Goal: Transaction & Acquisition: Purchase product/service

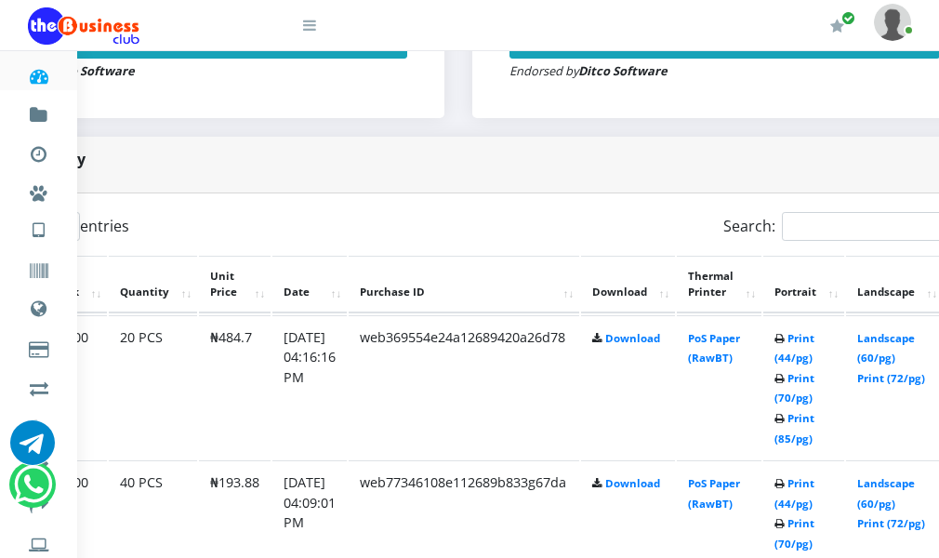
scroll to position [837, 441]
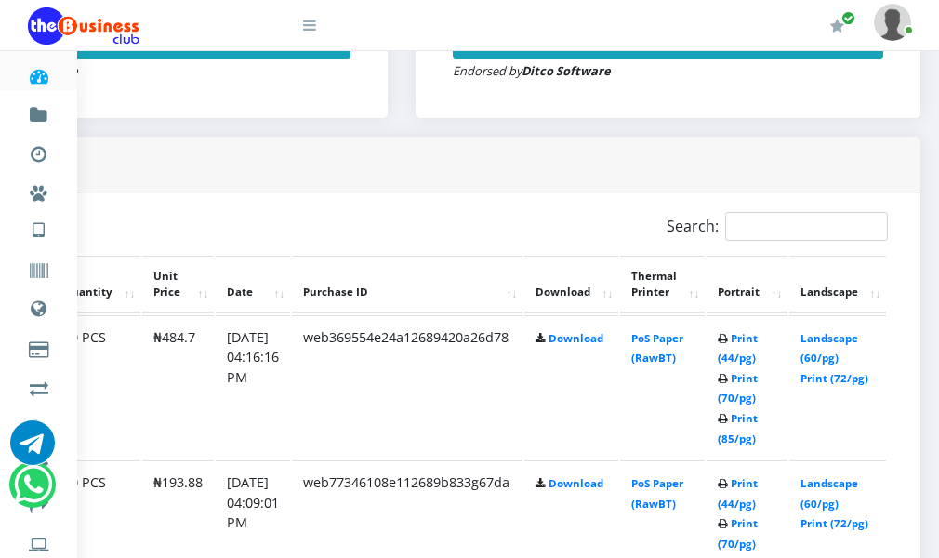
click at [725, 376] on td "Print (44/pg) Print (70/pg) Print (85/pg)" at bounding box center [747, 387] width 81 height 144
click at [724, 365] on link "Print (44/pg)" at bounding box center [738, 348] width 40 height 34
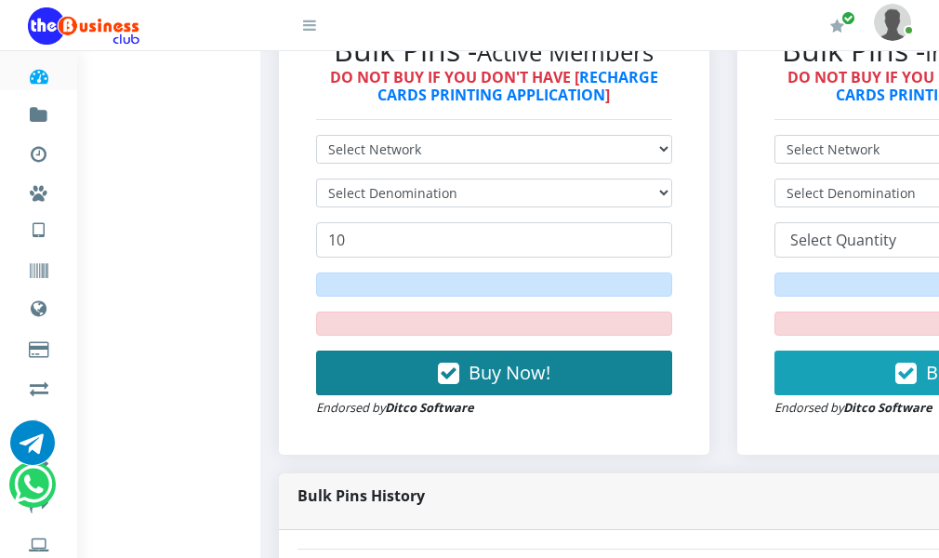
scroll to position [465, 0]
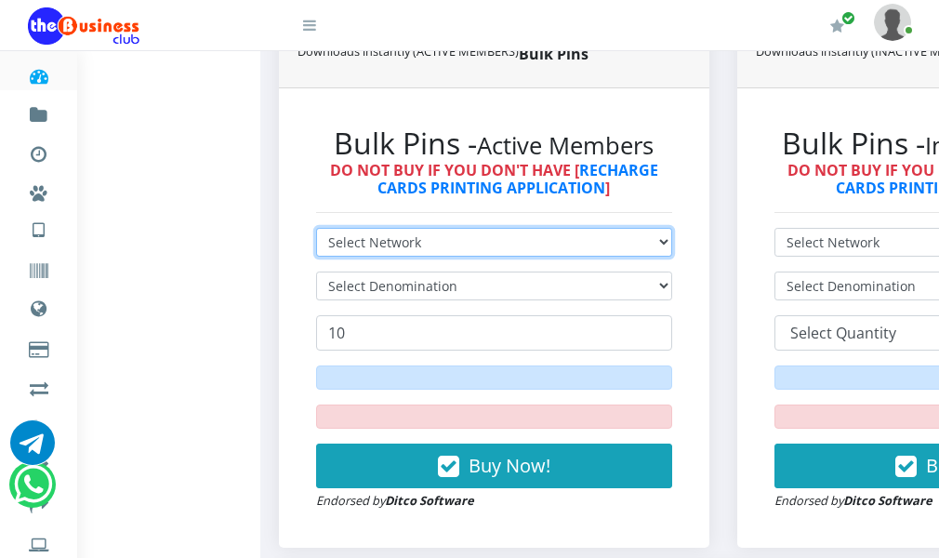
click at [477, 257] on select "Select Network MTN Globacom 9Mobile Airtel" at bounding box center [494, 242] width 356 height 29
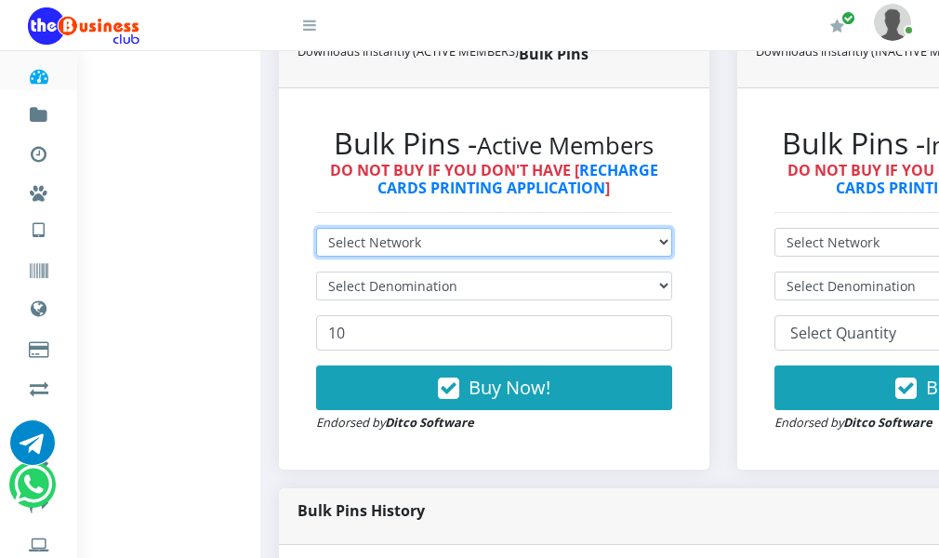
select select "Airtel"
click at [325, 257] on select "Select Network MTN Globacom 9Mobile Airtel" at bounding box center [494, 242] width 356 height 29
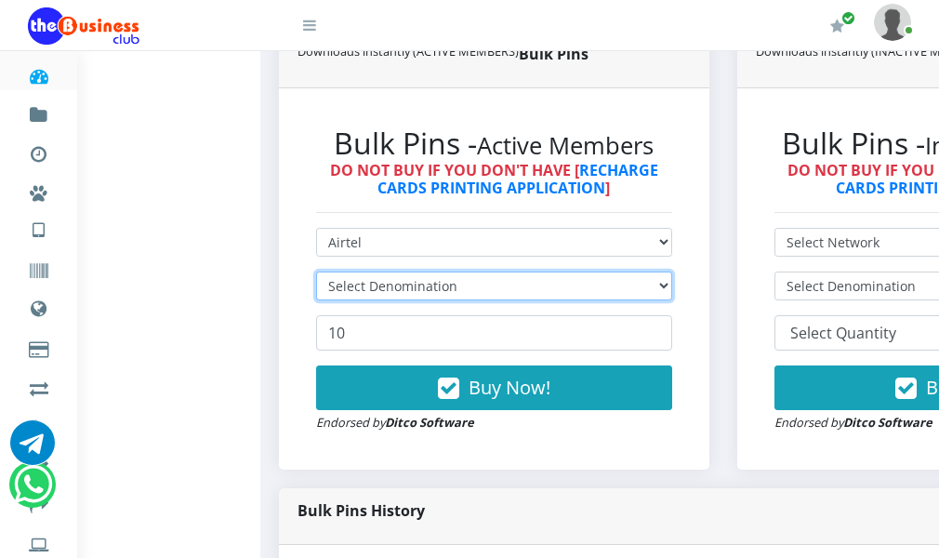
click at [448, 300] on select "Select Denomination" at bounding box center [494, 285] width 356 height 29
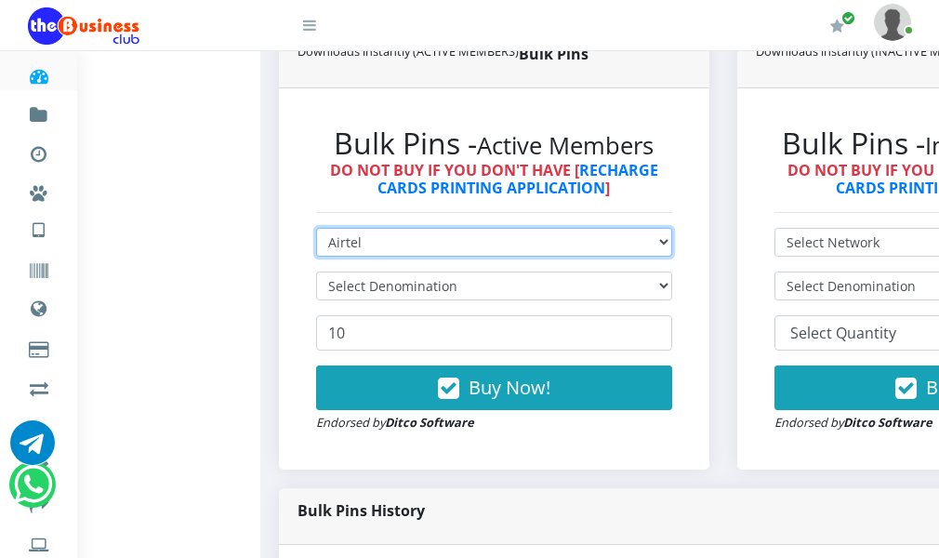
click at [403, 257] on select "Select Network MTN Globacom 9Mobile Airtel" at bounding box center [494, 242] width 356 height 29
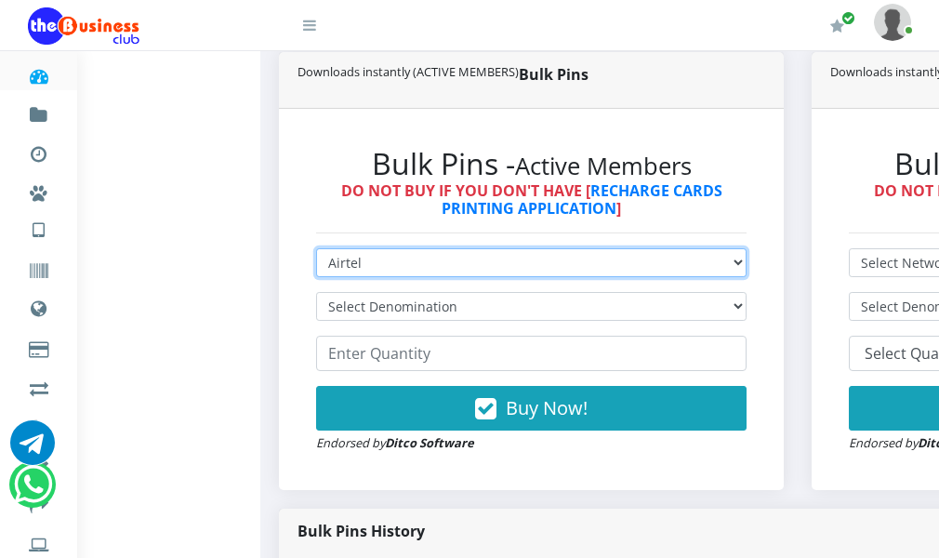
scroll to position [484, 0]
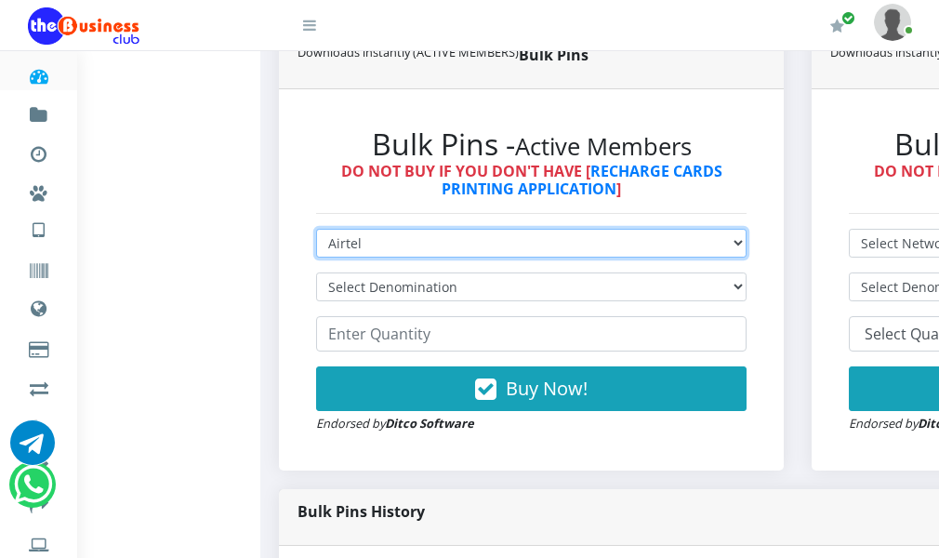
click at [325, 258] on select "Select Network MTN Globacom 9Mobile Airtel" at bounding box center [531, 243] width 430 height 29
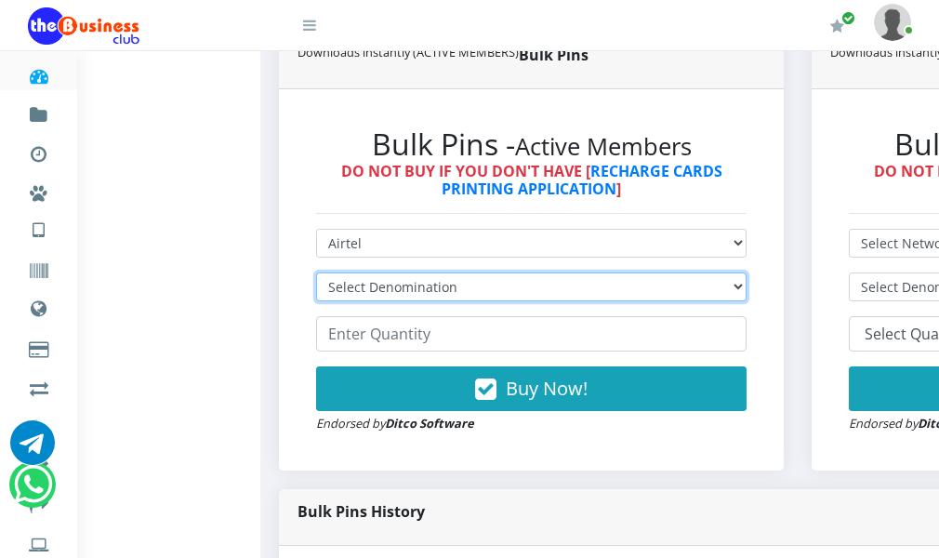
click at [370, 301] on select "Select Denomination Airtel NGN100 - ₦96.36 Airtel NGN200 - ₦192.72 Airtel NGN50…" at bounding box center [531, 286] width 430 height 29
select select "481.8-500"
click at [325, 301] on select "Select Denomination Airtel NGN100 - ₦96.36 Airtel NGN200 - ₦192.72 Airtel NGN50…" at bounding box center [531, 286] width 430 height 29
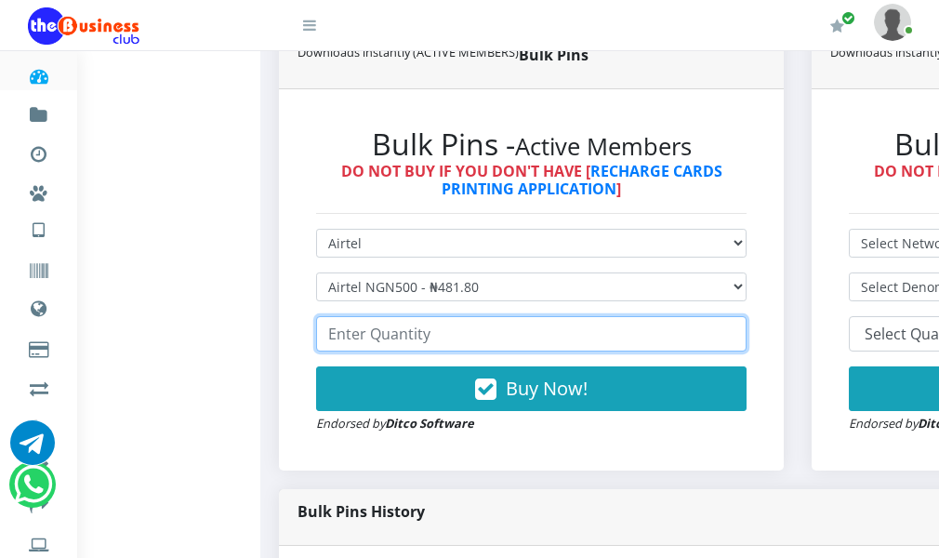
click at [404, 351] on input "number" at bounding box center [531, 333] width 430 height 35
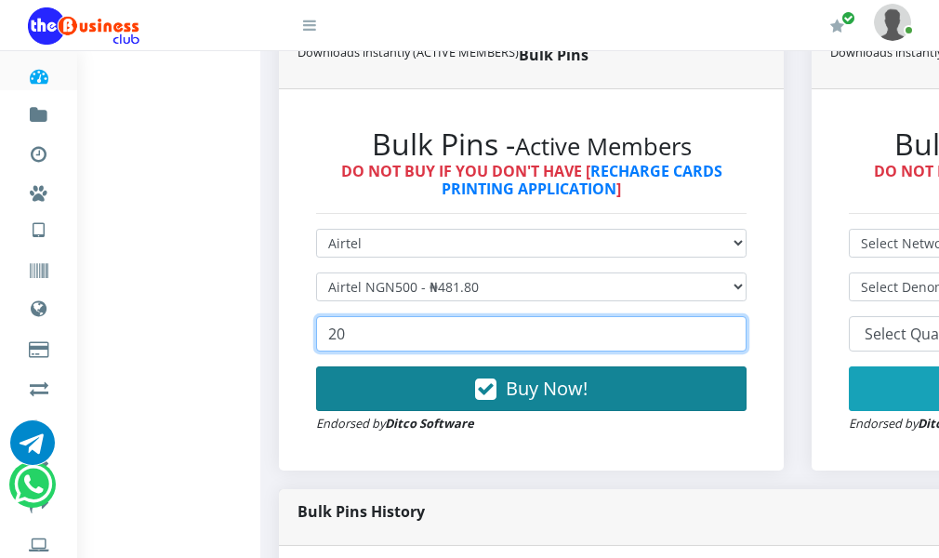
type input "20"
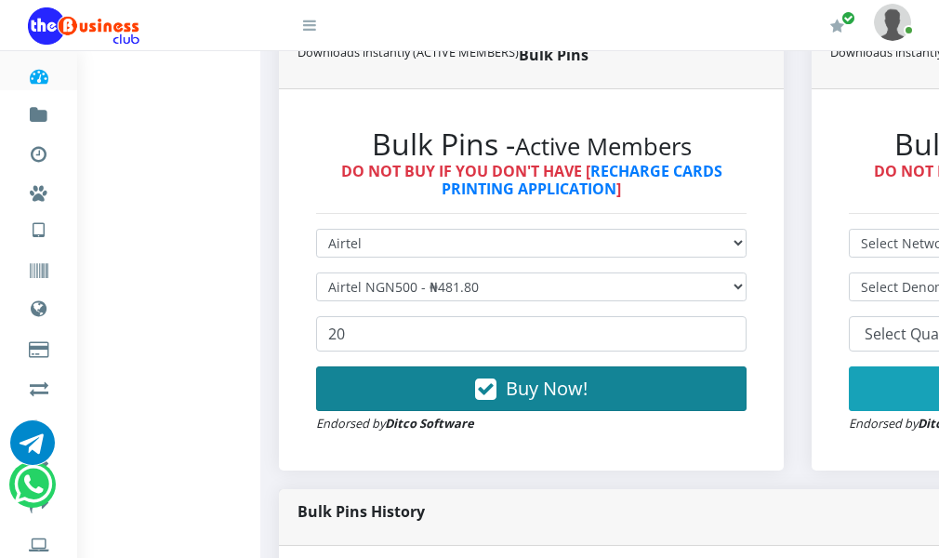
click at [466, 411] on button "Buy Now!" at bounding box center [531, 388] width 430 height 45
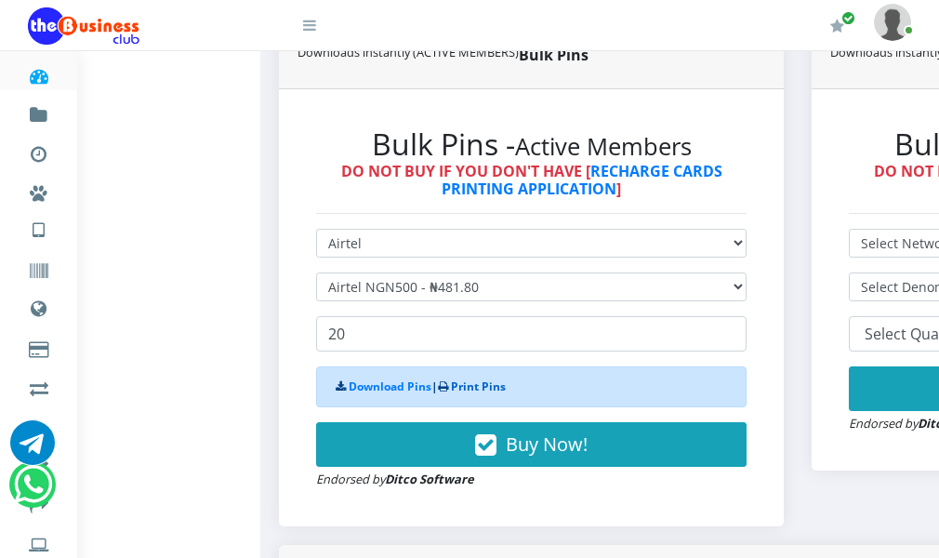
click at [477, 394] on link "Print Pins" at bounding box center [478, 386] width 55 height 16
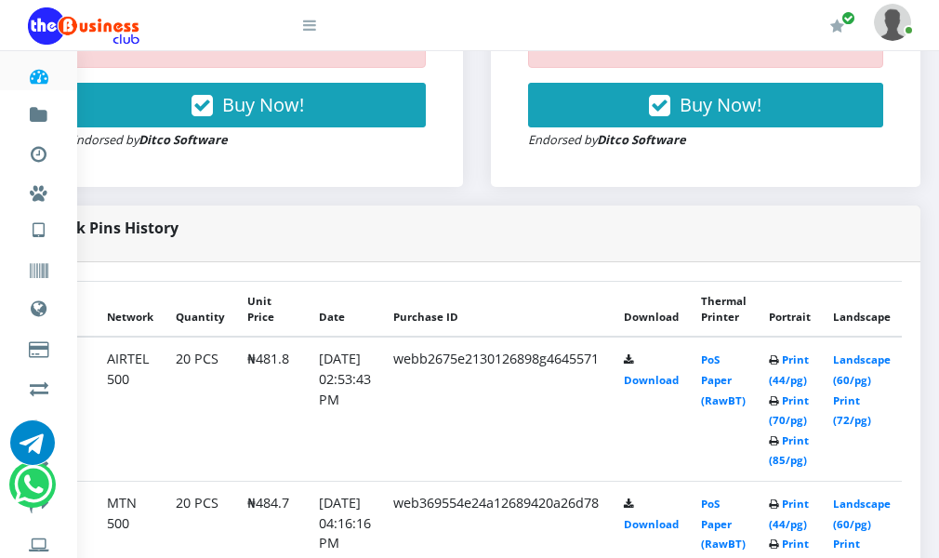
scroll to position [826, 297]
click at [772, 387] on link "Print (44/pg)" at bounding box center [789, 369] width 40 height 34
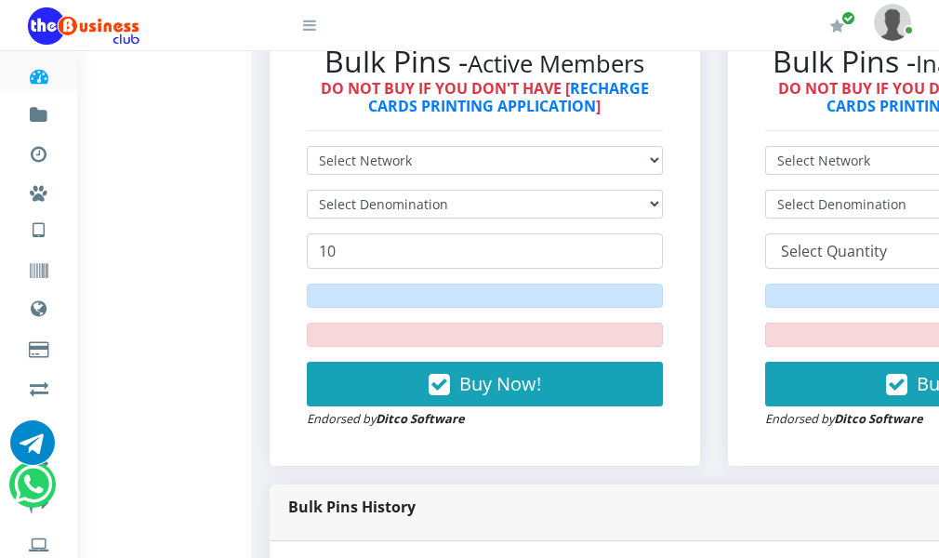
scroll to position [547, 0]
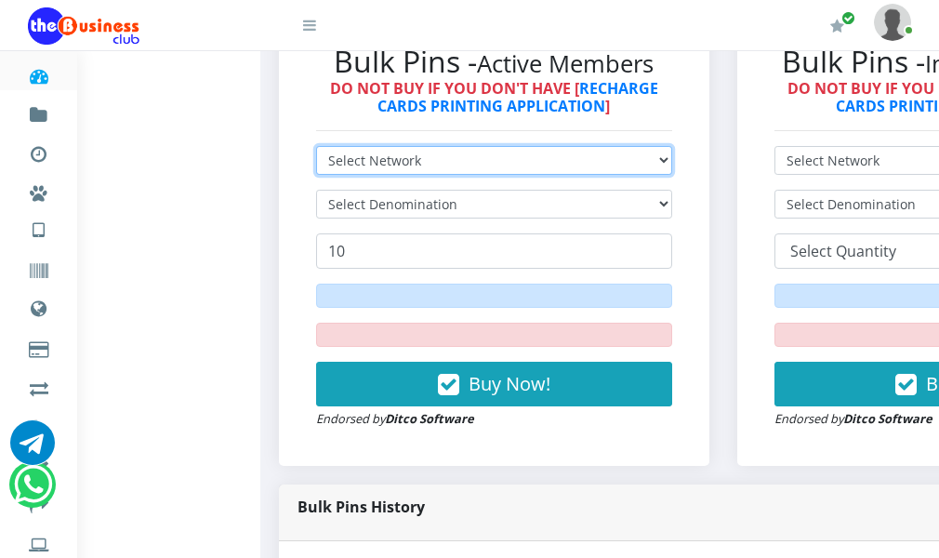
click at [420, 175] on select "Select Network MTN Globacom 9Mobile Airtel" at bounding box center [494, 160] width 356 height 29
click at [325, 175] on select "Select Network MTN Globacom 9Mobile Airtel" at bounding box center [494, 160] width 356 height 29
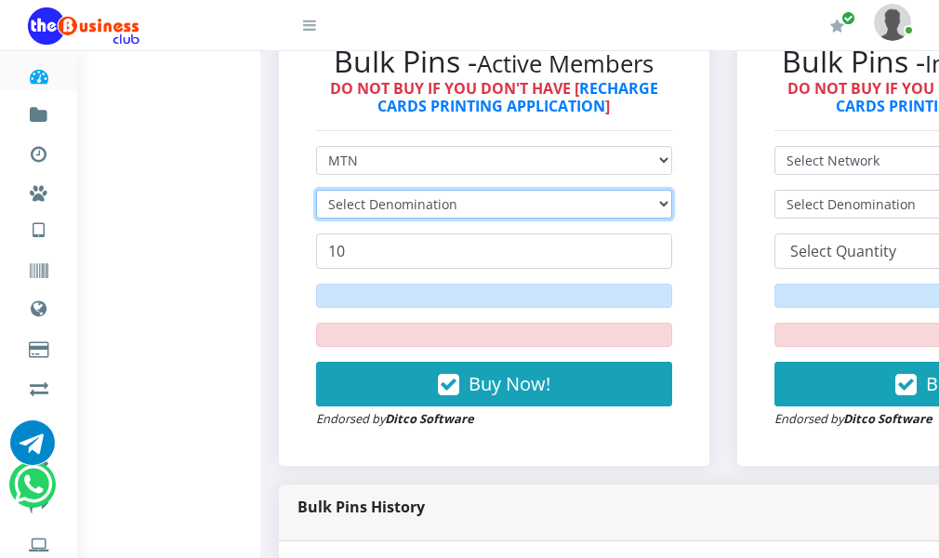
click at [424, 218] on select "Select Denomination" at bounding box center [494, 204] width 356 height 29
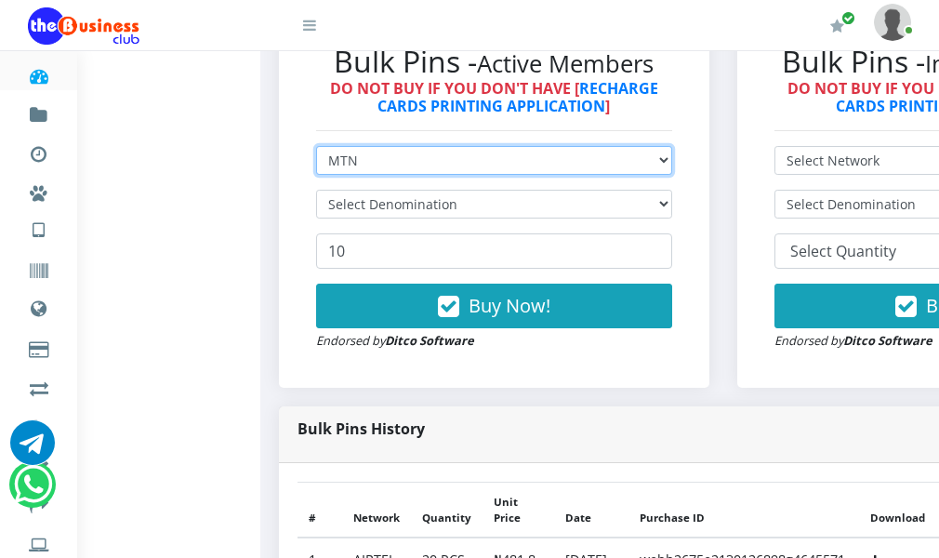
click at [377, 175] on select "Select Network MTN Globacom 9Mobile Airtel" at bounding box center [494, 160] width 356 height 29
click at [325, 175] on select "Select Network MTN Globacom 9Mobile Airtel" at bounding box center [494, 160] width 356 height 29
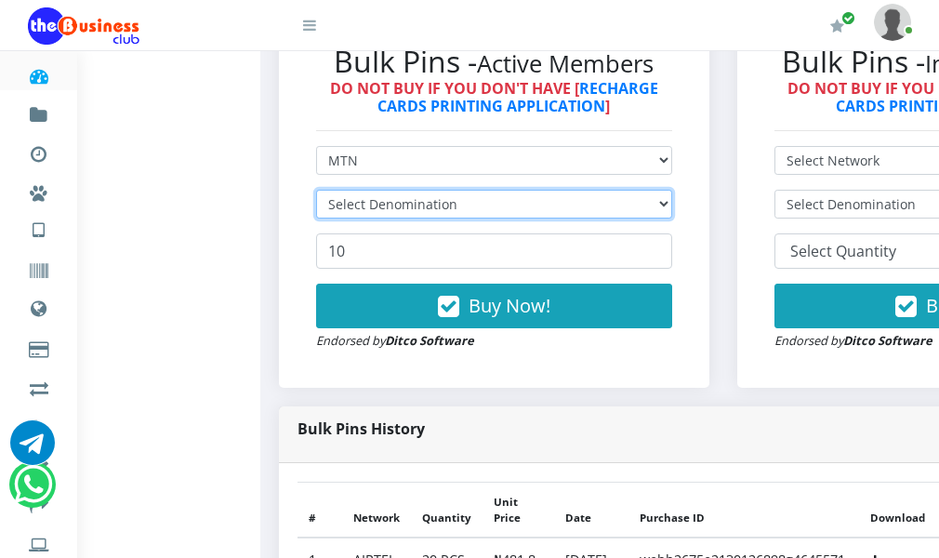
click at [389, 218] on select "Select Denomination" at bounding box center [494, 204] width 356 height 29
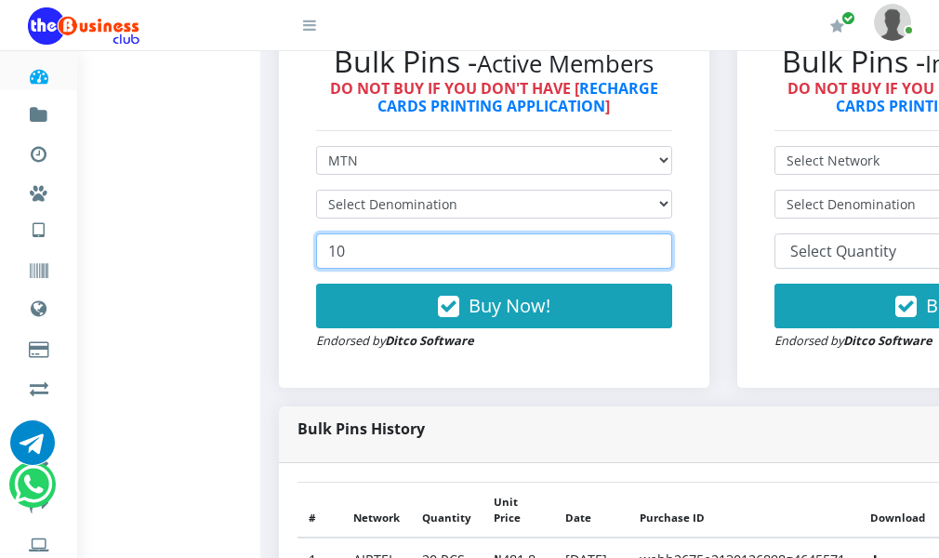
click at [389, 269] on input "10" at bounding box center [494, 250] width 356 height 35
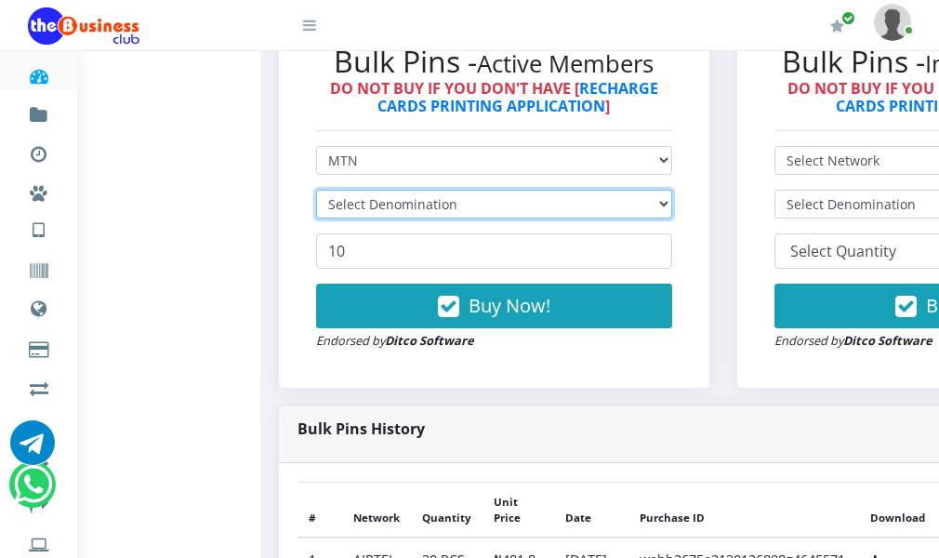
click at [389, 218] on select "Select Denomination" at bounding box center [494, 204] width 356 height 29
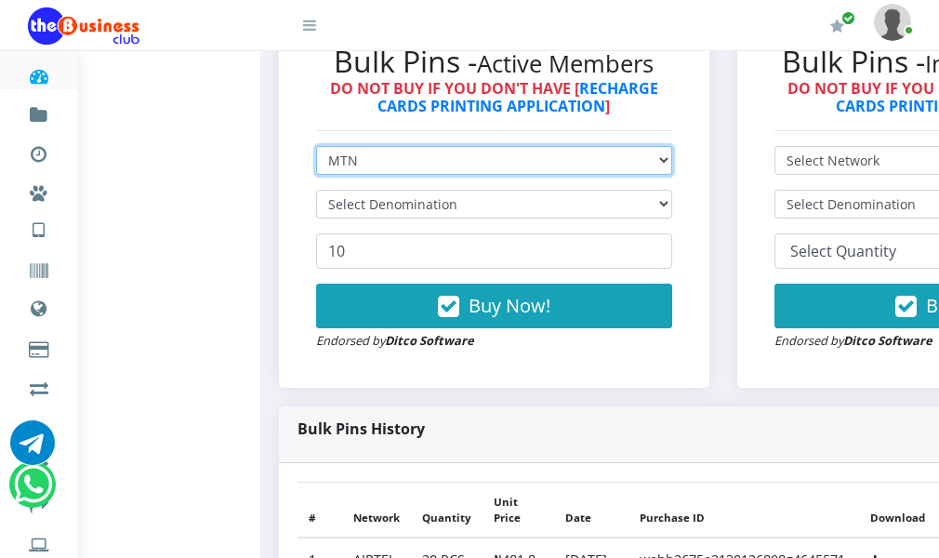
click at [379, 175] on select "Select Network MTN Globacom 9Mobile Airtel" at bounding box center [494, 160] width 356 height 29
select select "Glo"
click at [325, 175] on select "Select Network MTN Globacom 9Mobile Airtel" at bounding box center [494, 160] width 356 height 29
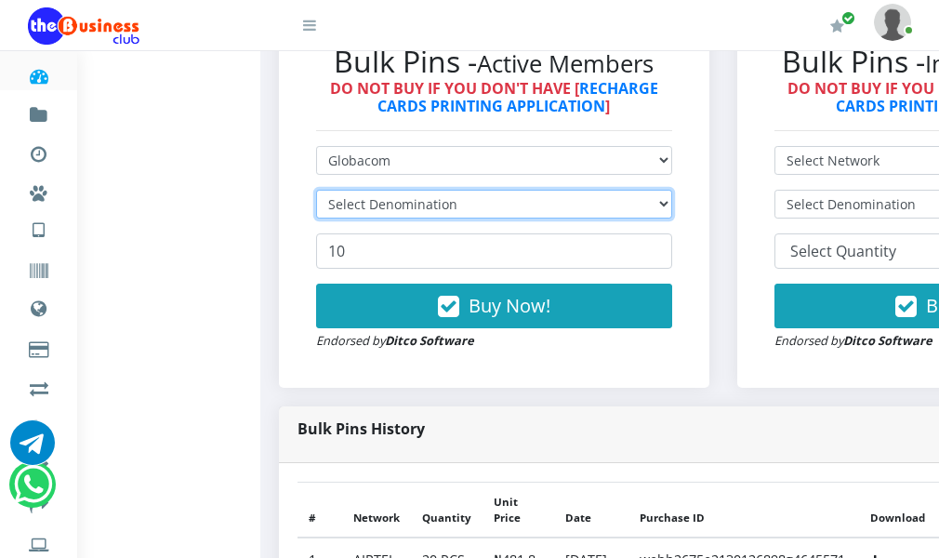
click at [383, 218] on select "Select Denomination" at bounding box center [494, 204] width 356 height 29
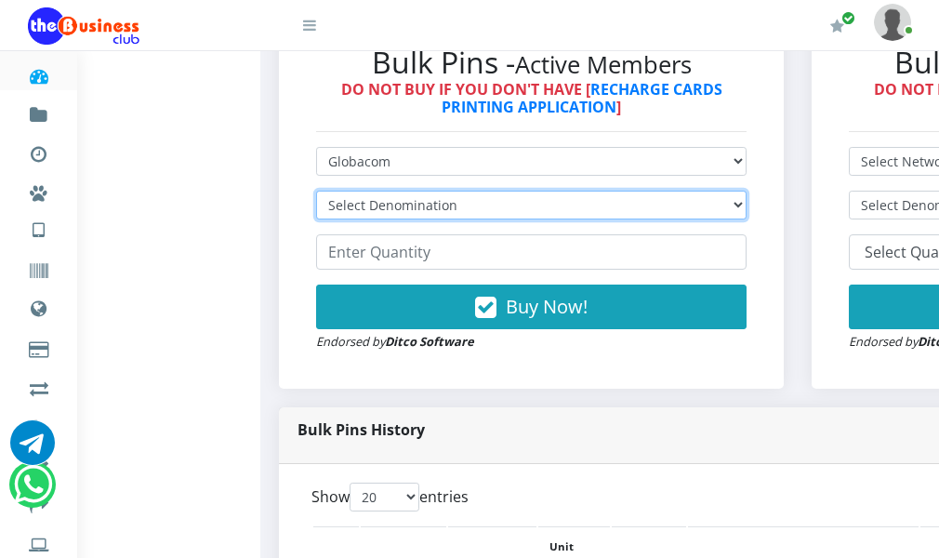
scroll to position [0, 0]
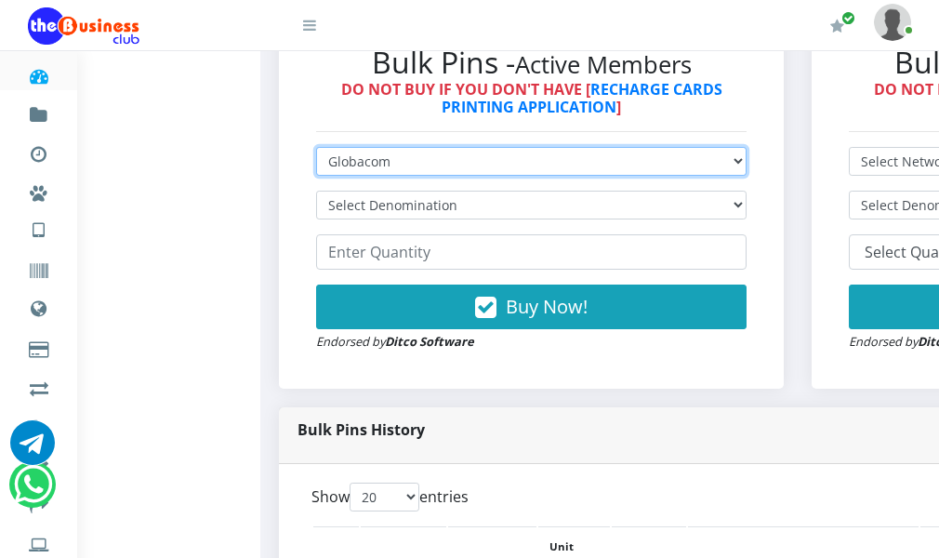
click at [383, 176] on select "Select Network MTN Globacom 9Mobile Airtel" at bounding box center [531, 161] width 430 height 29
select select "MTN"
click at [325, 176] on select "Select Network MTN Globacom 9Mobile Airtel" at bounding box center [531, 161] width 430 height 29
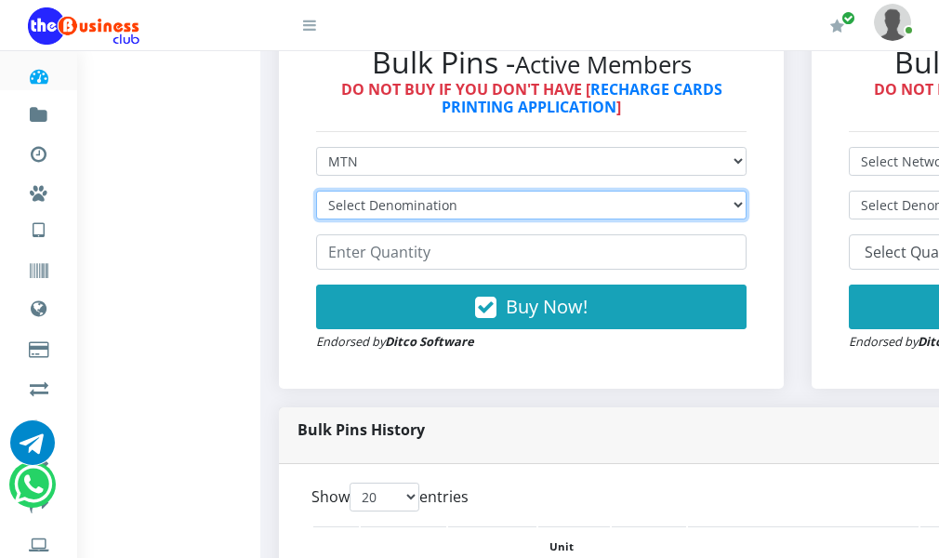
click at [391, 219] on select "Select Denomination" at bounding box center [531, 205] width 430 height 29
select select "96.94-100"
click at [325, 219] on select "Select Denomination MTN NGN100 - ₦96.94 MTN NGN200 - ₦193.88 MTN NGN400 - ₦387.…" at bounding box center [531, 205] width 430 height 29
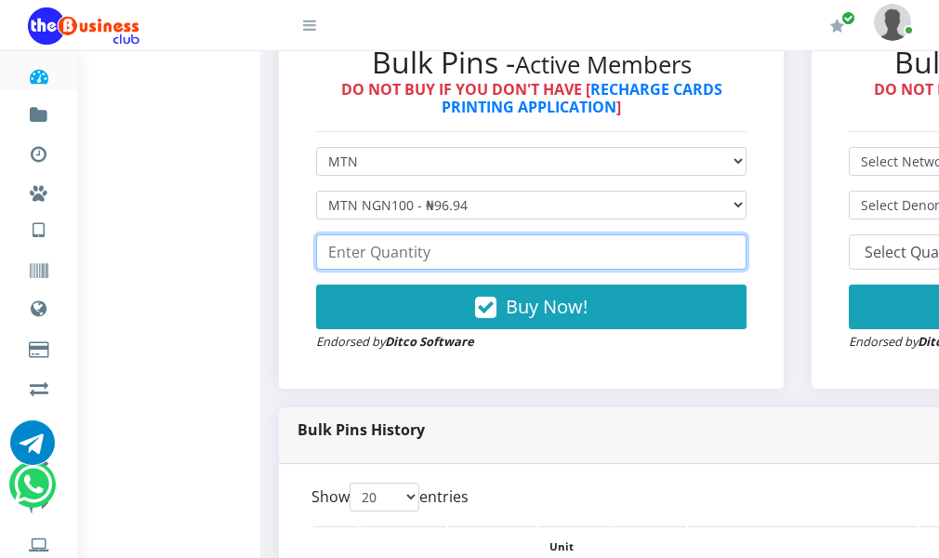
click at [401, 270] on input "number" at bounding box center [531, 251] width 430 height 35
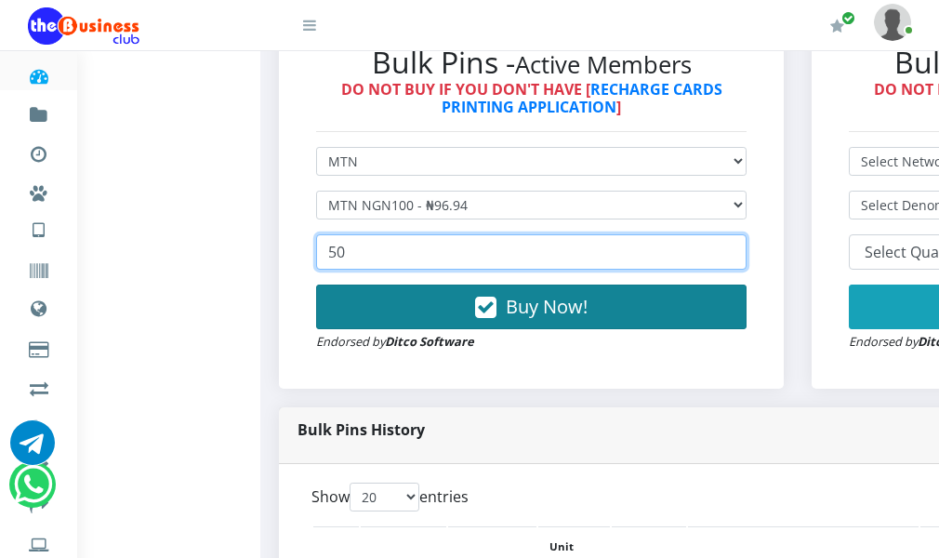
type input "50"
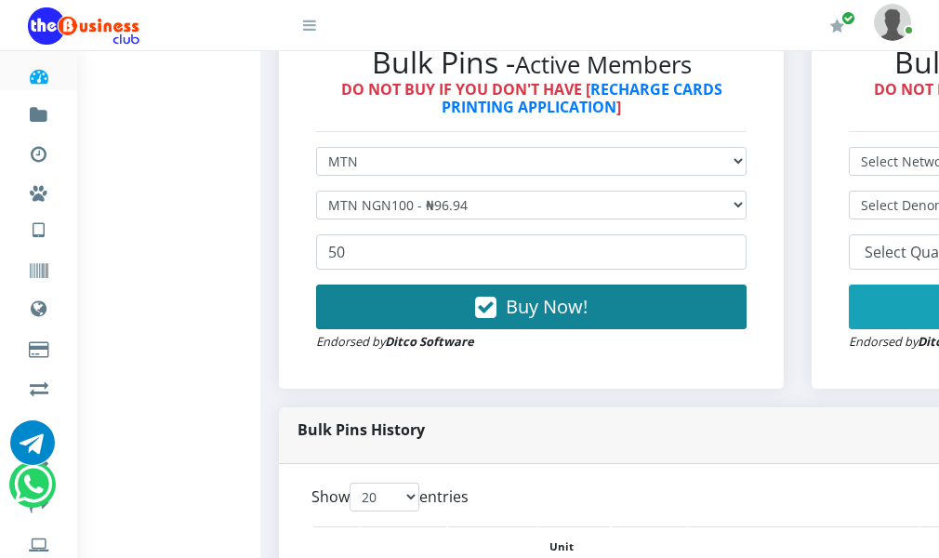
click at [429, 329] on button "Buy Now!" at bounding box center [531, 306] width 430 height 45
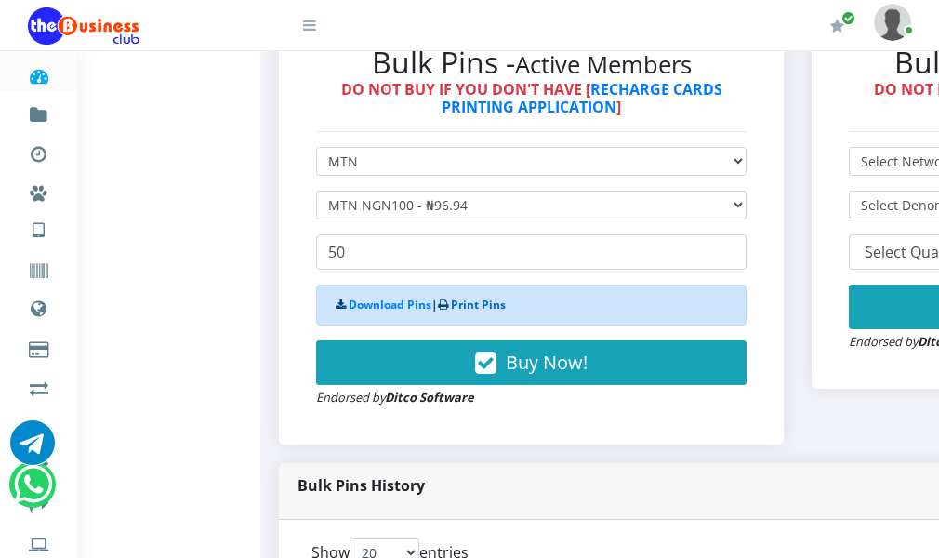
click at [484, 312] on link "Print Pins" at bounding box center [478, 305] width 55 height 16
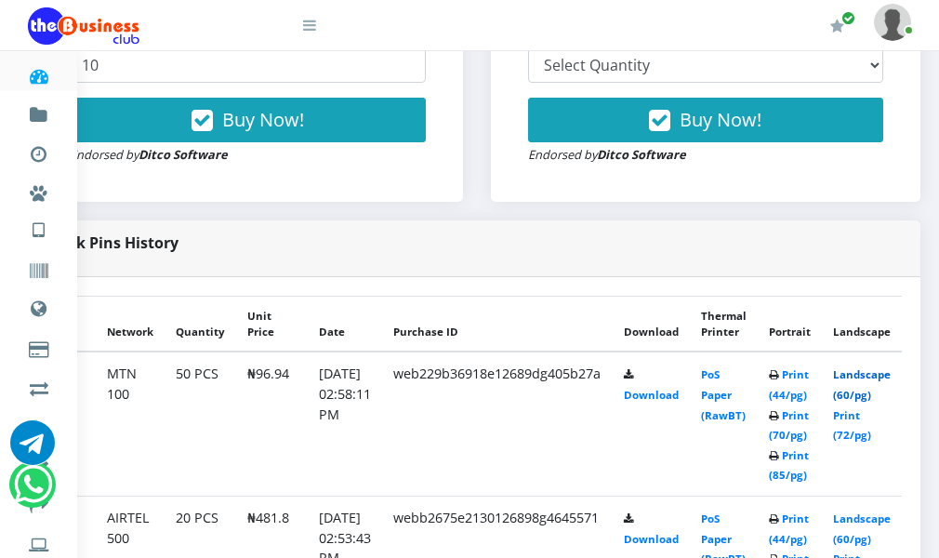
click at [834, 402] on link "Landscape (60/pg)" at bounding box center [862, 384] width 58 height 34
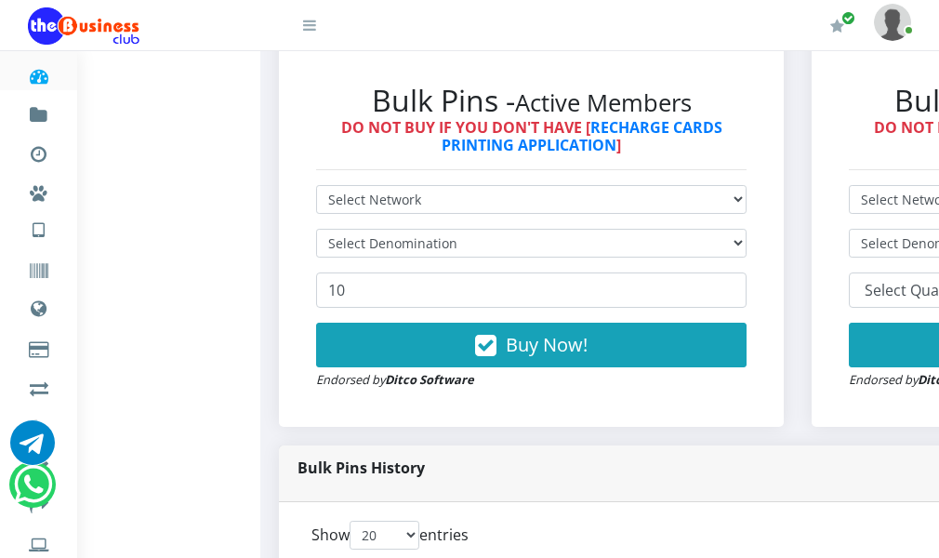
scroll to position [558, 0]
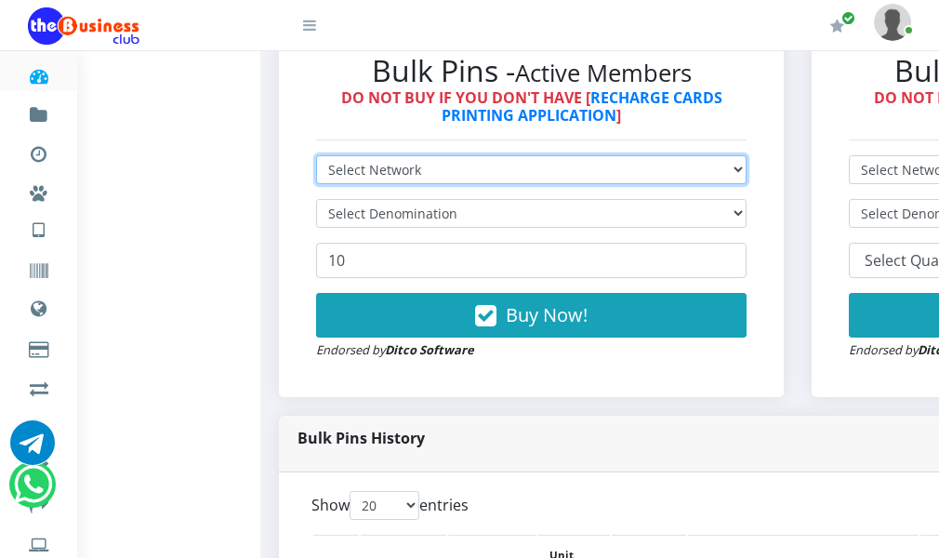
click at [405, 184] on select "Select Network MTN Globacom 9Mobile Airtel" at bounding box center [531, 169] width 430 height 29
click at [325, 184] on select "Select Network MTN Globacom 9Mobile Airtel" at bounding box center [531, 169] width 430 height 29
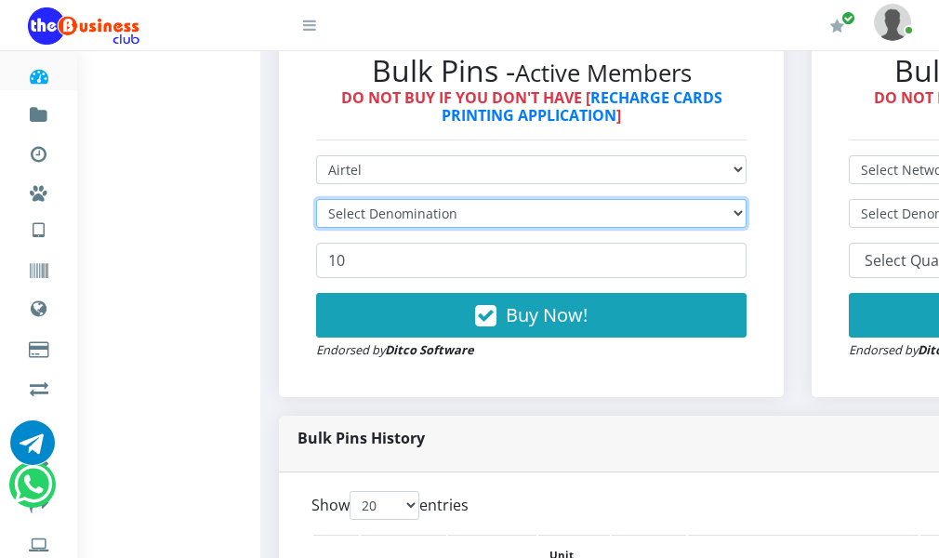
click at [396, 228] on select "Select Denomination" at bounding box center [531, 213] width 430 height 29
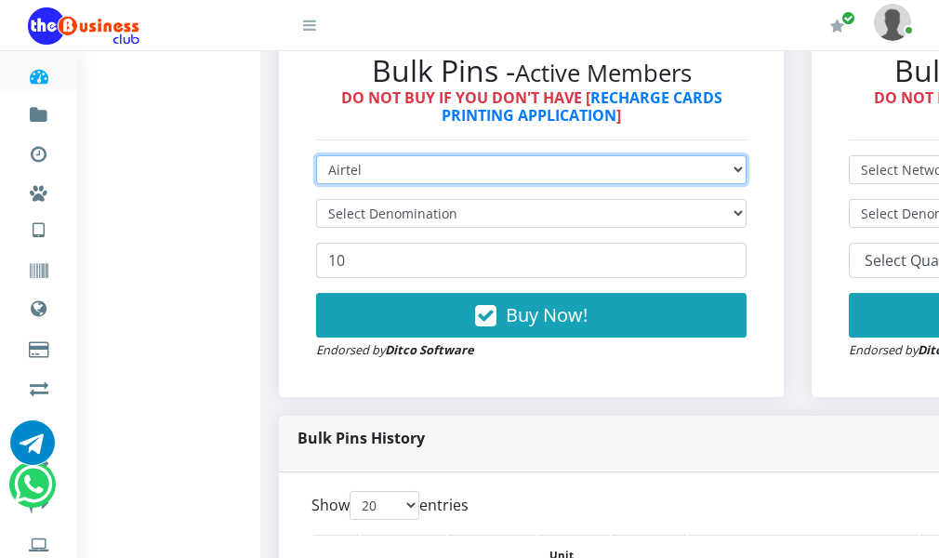
click at [384, 184] on select "Select Network MTN Globacom 9Mobile Airtel" at bounding box center [531, 169] width 430 height 29
click at [325, 184] on select "Select Network MTN Globacom 9Mobile Airtel" at bounding box center [531, 169] width 430 height 29
click at [380, 184] on select "Select Network MTN Globacom 9Mobile Airtel" at bounding box center [531, 169] width 430 height 29
select select "Airtel"
click at [325, 184] on select "Select Network MTN Globacom 9Mobile Airtel" at bounding box center [531, 169] width 430 height 29
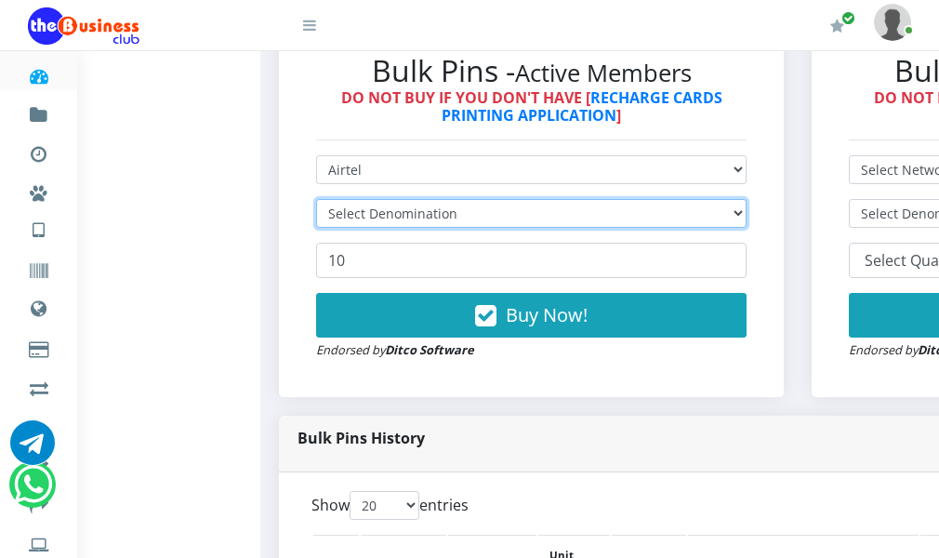
click at [383, 228] on select "Select Denomination" at bounding box center [531, 213] width 430 height 29
click at [325, 228] on select "Select Denomination" at bounding box center [531, 213] width 430 height 29
click at [406, 228] on select "Select Denomination Airtel NGN100 - ₦96.36 Airtel NGN200 - ₦192.72 Airtel NGN50…" at bounding box center [531, 213] width 430 height 29
select select "96.36-100"
click at [325, 228] on select "Select Denomination Airtel NGN100 - ₦96.36 Airtel NGN200 - ₦192.72 Airtel NGN50…" at bounding box center [531, 213] width 430 height 29
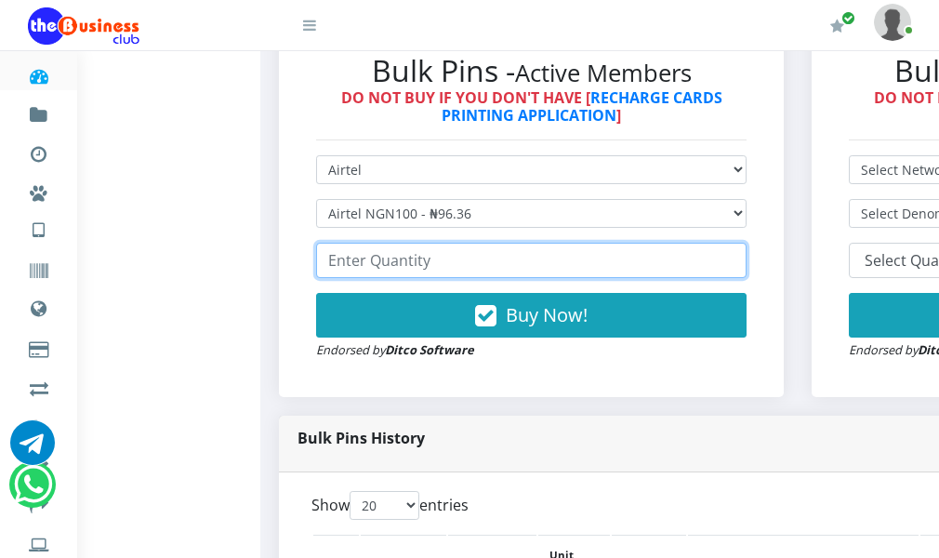
click at [419, 278] on input "number" at bounding box center [531, 260] width 430 height 35
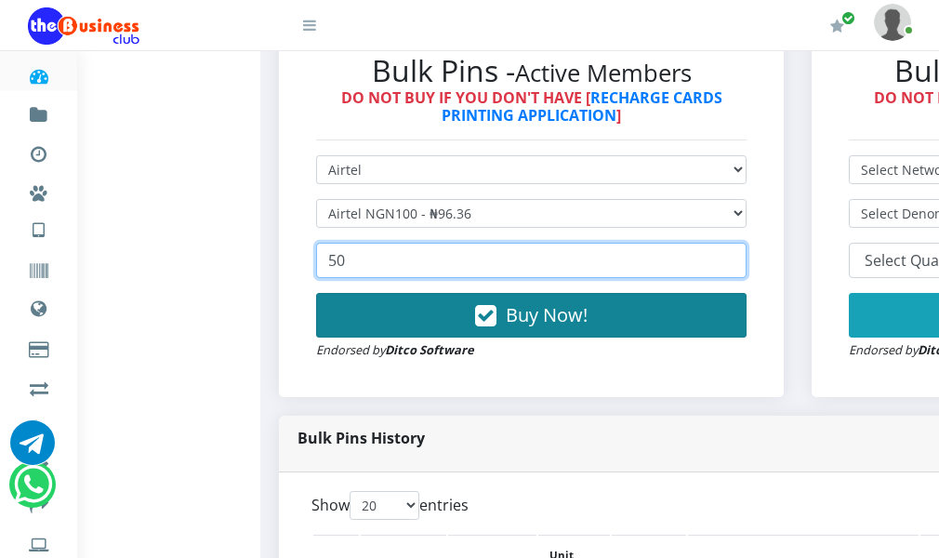
type input "50"
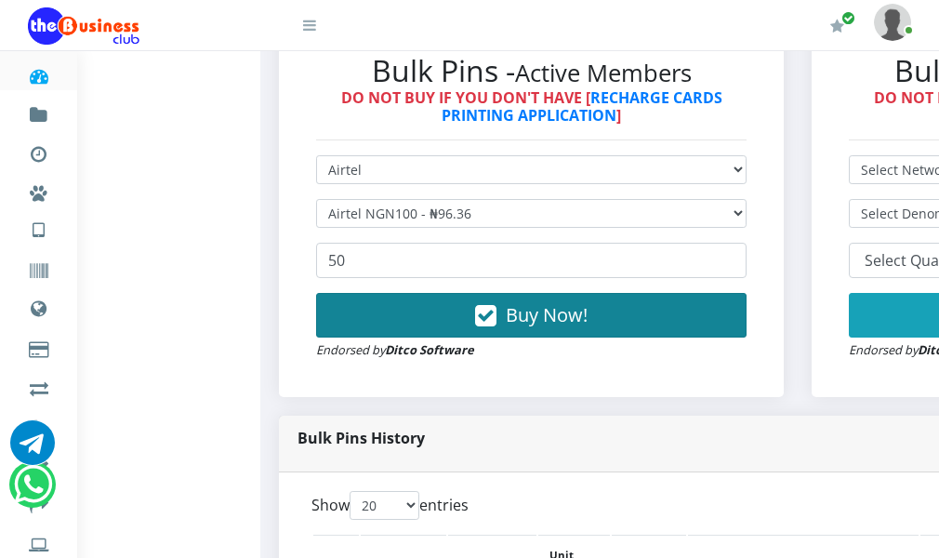
click at [420, 337] on button "Buy Now!" at bounding box center [531, 315] width 430 height 45
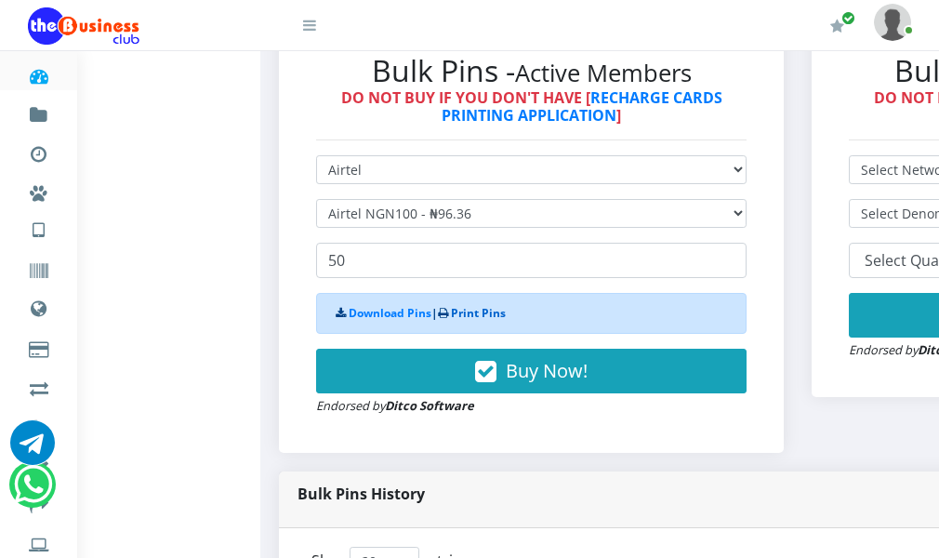
click at [490, 321] on link "Print Pins" at bounding box center [478, 313] width 55 height 16
click at [493, 321] on link "Print Pins" at bounding box center [478, 313] width 55 height 16
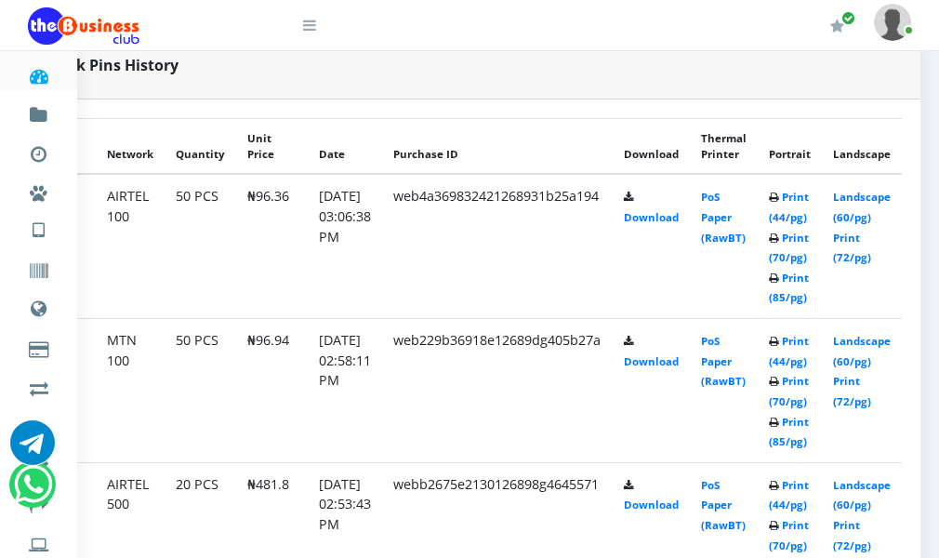
scroll to position [910, 297]
click at [842, 224] on link "Landscape (60/pg)" at bounding box center [862, 207] width 58 height 34
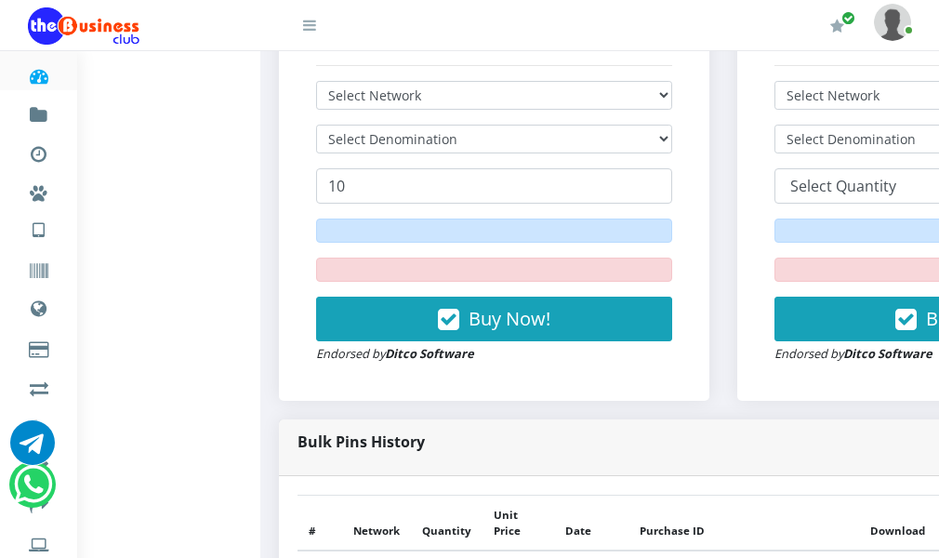
scroll to position [651, 0]
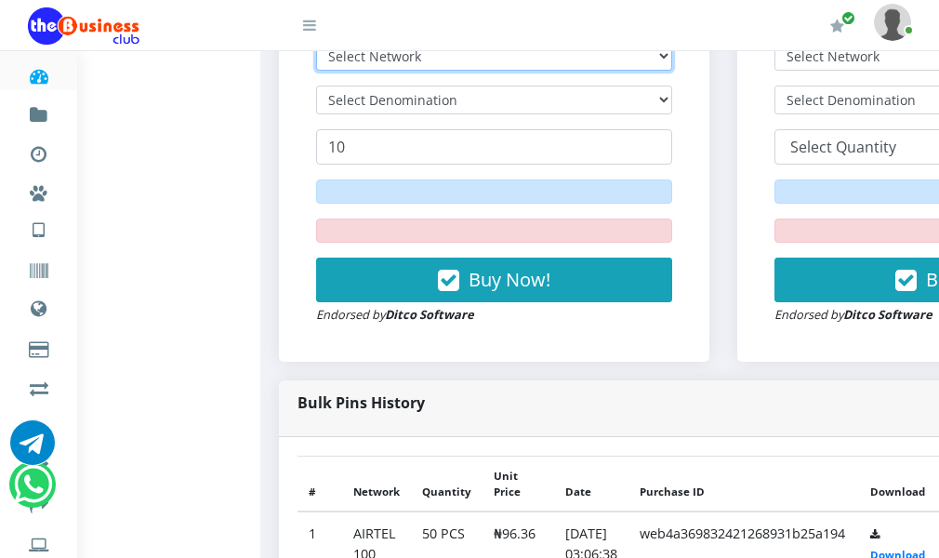
click at [455, 71] on select "Select Network MTN Globacom 9Mobile Airtel" at bounding box center [494, 56] width 356 height 29
click at [325, 71] on select "Select Network MTN Globacom 9Mobile Airtel" at bounding box center [494, 56] width 356 height 29
click at [449, 71] on select "Select Network MTN Globacom 9Mobile Airtel" at bounding box center [494, 56] width 356 height 29
click at [325, 71] on select "Select Network MTN Globacom 9Mobile Airtel" at bounding box center [494, 56] width 356 height 29
click at [412, 71] on select "Select Network MTN Globacom 9Mobile Airtel" at bounding box center [494, 56] width 356 height 29
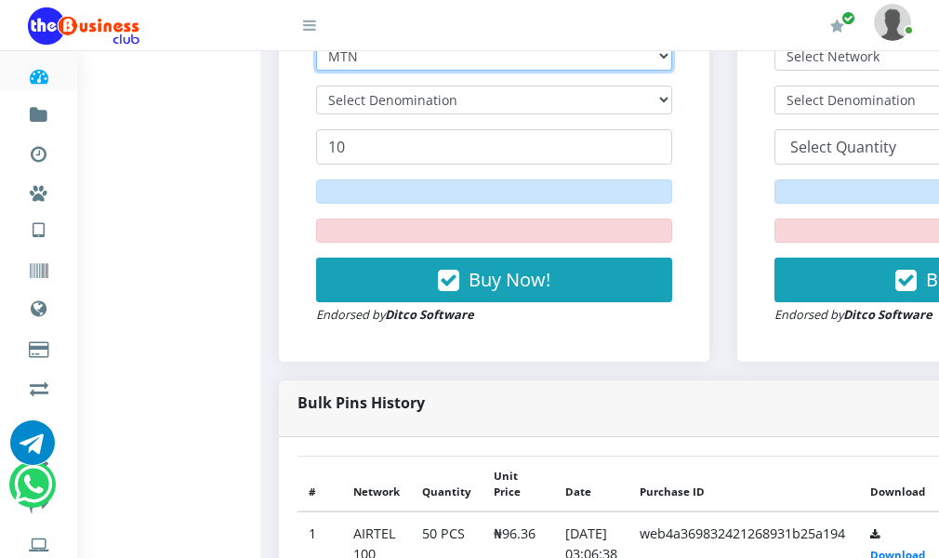
click at [325, 71] on select "Select Network MTN Globacom 9Mobile Airtel" at bounding box center [494, 56] width 356 height 29
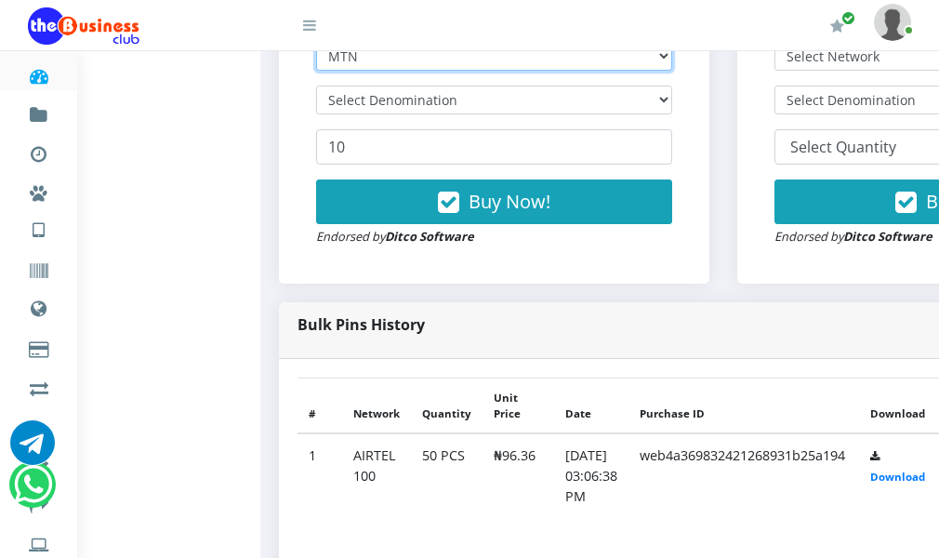
click at [416, 71] on select "Select Network MTN Globacom 9Mobile Airtel" at bounding box center [494, 56] width 356 height 29
click at [325, 71] on select "Select Network MTN Globacom 9Mobile Airtel" at bounding box center [494, 56] width 356 height 29
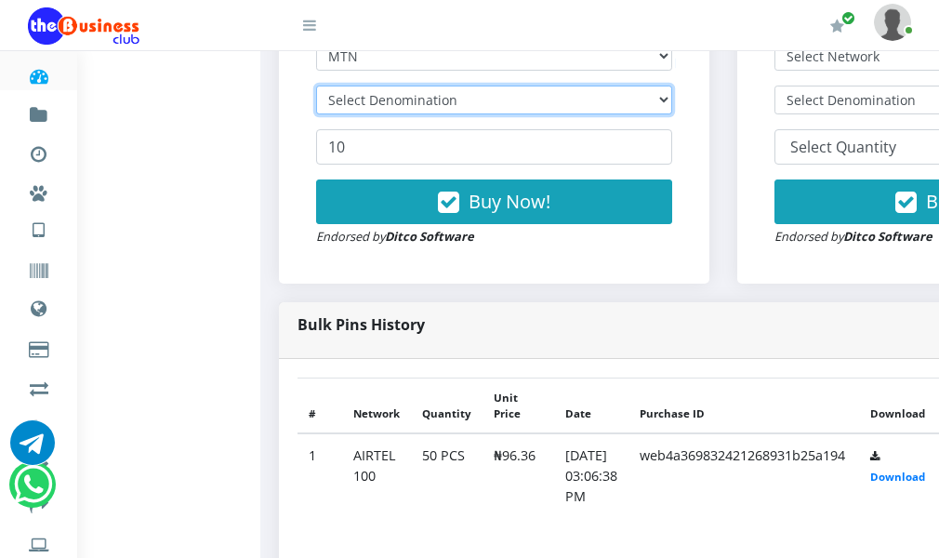
click at [424, 114] on select "Select Denomination" at bounding box center [494, 100] width 356 height 29
click at [428, 114] on select "Select Denomination" at bounding box center [494, 100] width 356 height 29
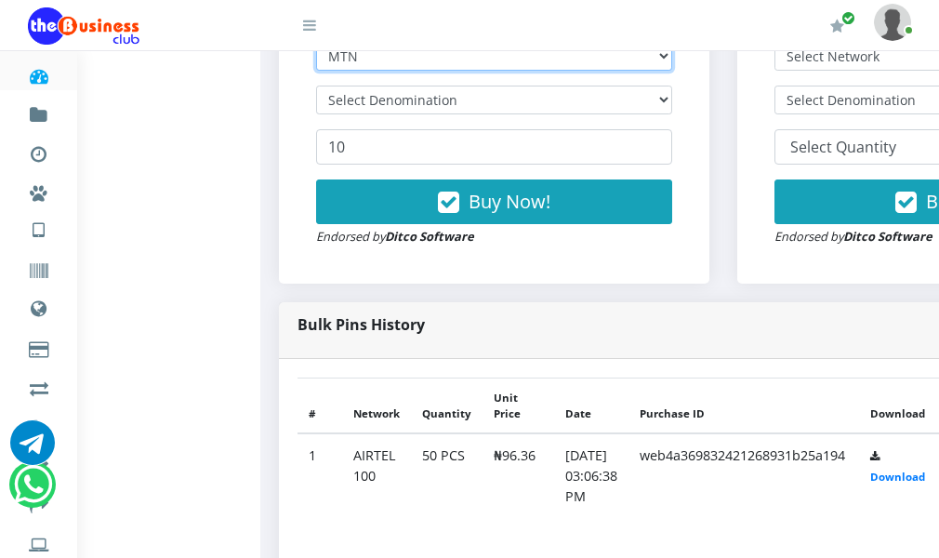
click at [406, 71] on select "Select Network MTN Globacom 9Mobile Airtel" at bounding box center [494, 56] width 356 height 29
click at [325, 71] on select "Select Network MTN Globacom 9Mobile Airtel" at bounding box center [494, 56] width 356 height 29
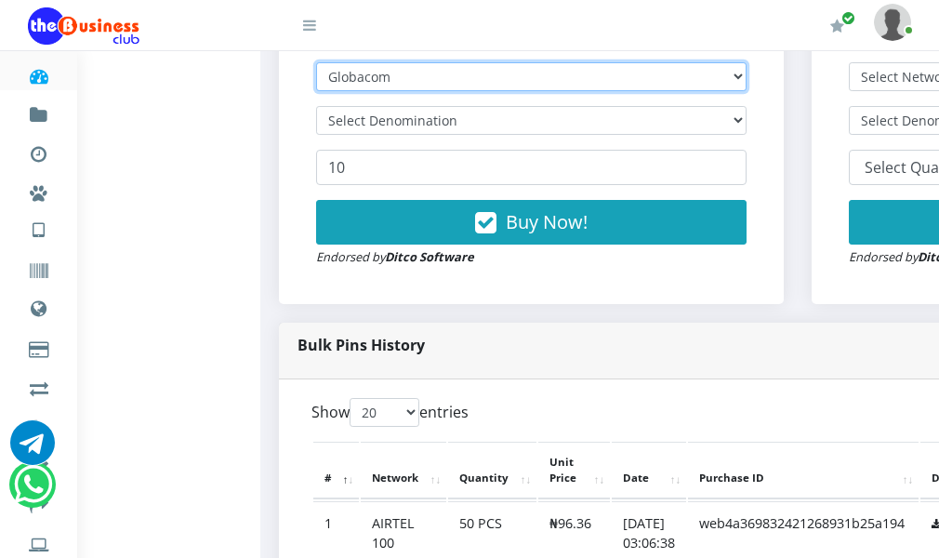
drag, startPoint x: 441, startPoint y: 76, endPoint x: 441, endPoint y: 94, distance: 17.7
click at [441, 76] on select "Select Network MTN Globacom 9Mobile Airtel" at bounding box center [531, 76] width 430 height 29
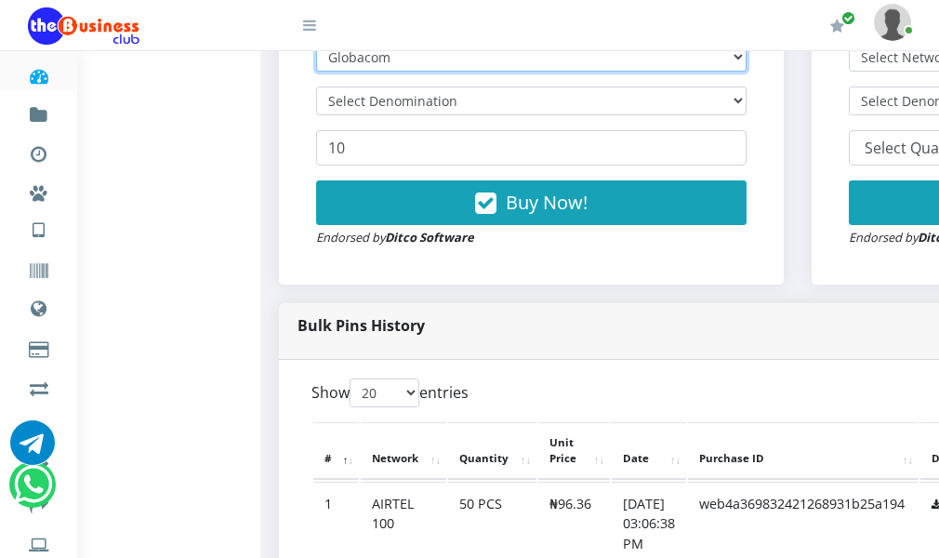
scroll to position [0, 0]
select select "MTN"
click at [325, 72] on select "Select Network MTN Globacom 9Mobile Airtel" at bounding box center [531, 57] width 430 height 29
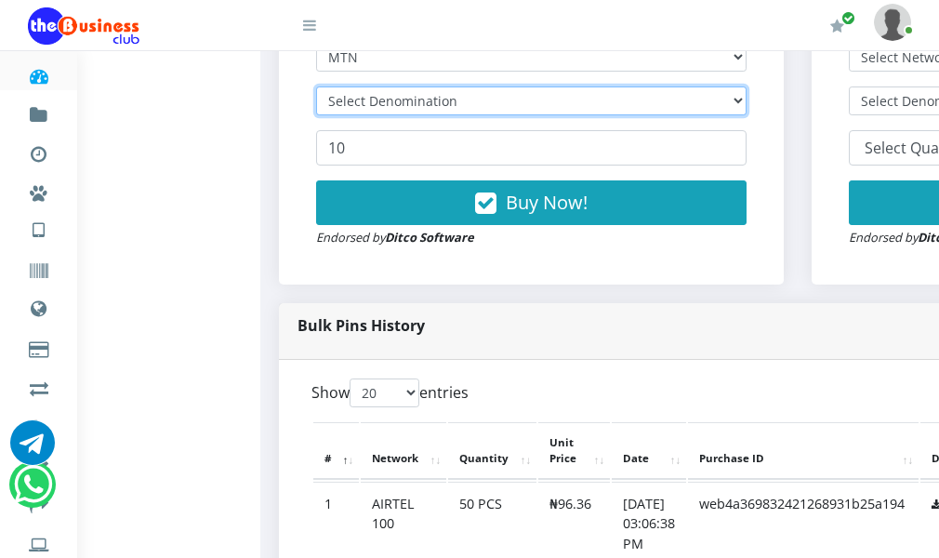
click at [451, 115] on select "Select Denomination" at bounding box center [531, 100] width 430 height 29
select select "192.9-200"
click at [325, 115] on select "Select Denomination Glo NGN100 - ₦96.45 Glo NGN200 - ₦192.90 Glo NGN500 - ₦482.…" at bounding box center [531, 100] width 430 height 29
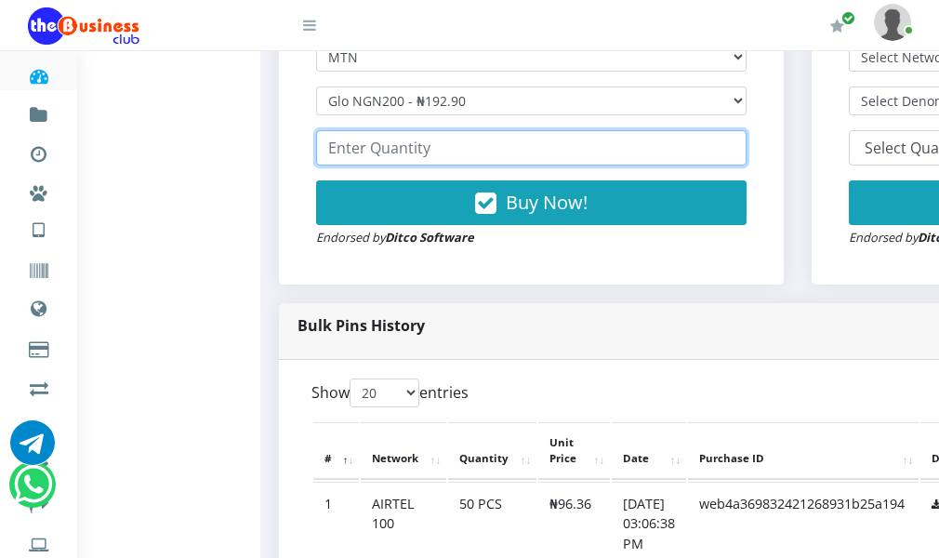
click at [437, 165] on input "number" at bounding box center [531, 147] width 430 height 35
type input "30"
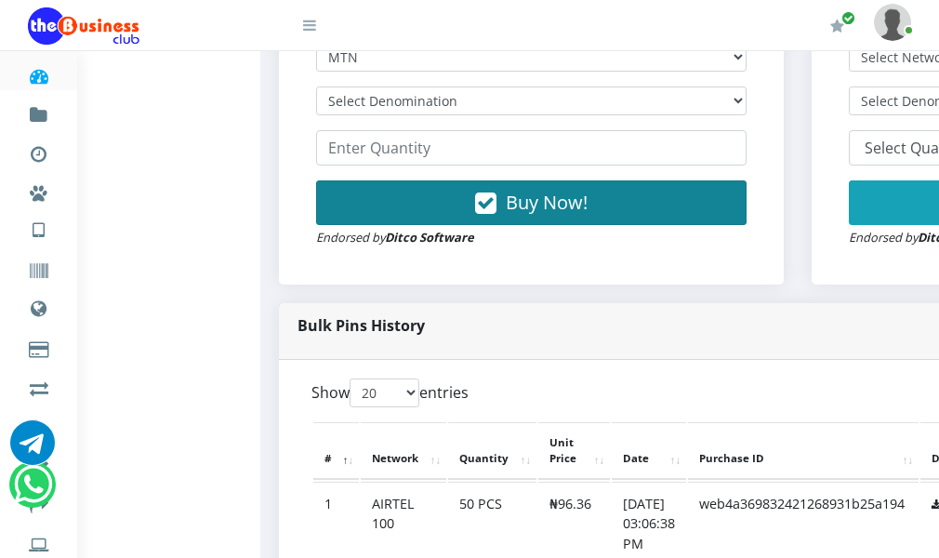
click at [460, 225] on button "Buy Now!" at bounding box center [531, 202] width 430 height 45
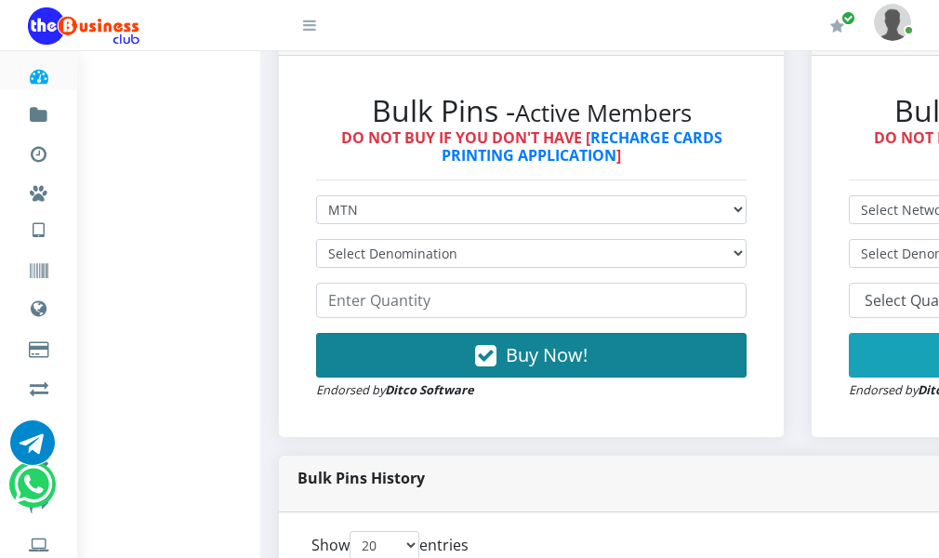
scroll to position [484, 0]
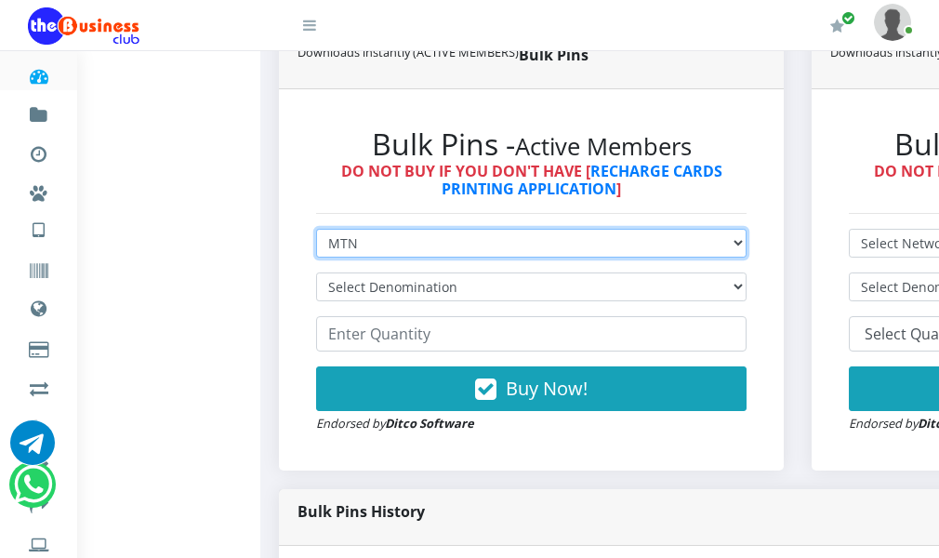
click at [408, 258] on select "Select Network MTN Globacom 9Mobile Airtel" at bounding box center [531, 243] width 430 height 29
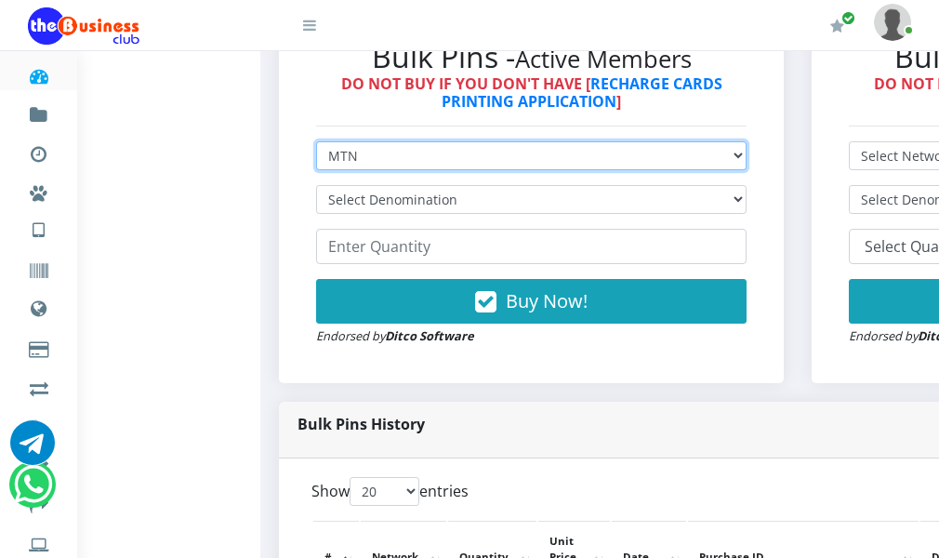
scroll to position [651, 0]
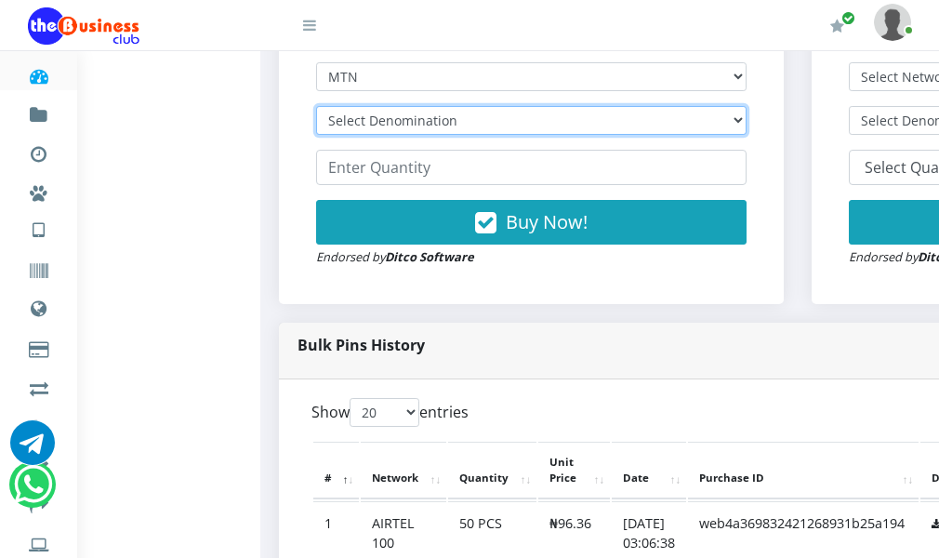
click at [411, 135] on select "Select Denomination MTN NGN100 - ₦96.94 MTN NGN200 - ₦193.88 MTN NGN400 - ₦387.…" at bounding box center [531, 120] width 430 height 29
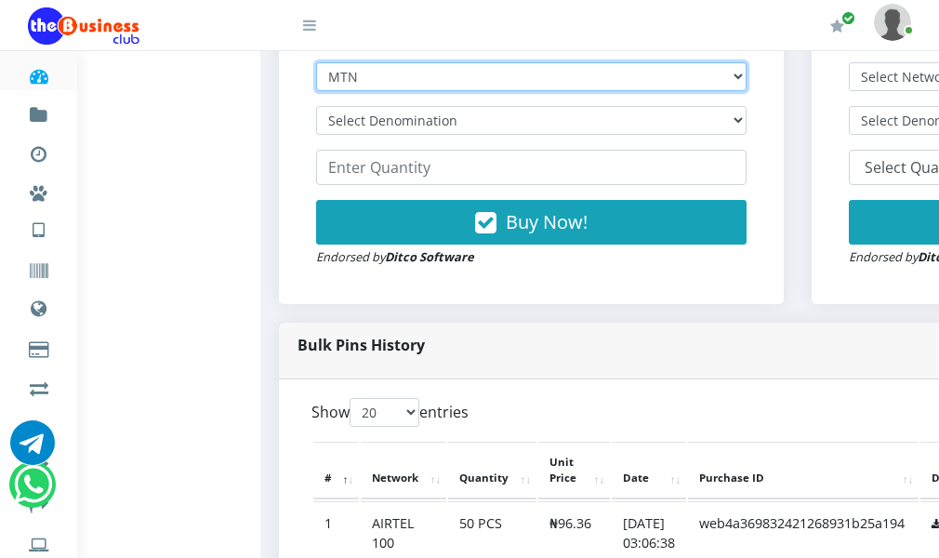
click at [385, 91] on select "Select Network MTN Globacom 9Mobile Airtel" at bounding box center [531, 76] width 430 height 29
click at [325, 91] on select "Select Network MTN Globacom 9Mobile Airtel" at bounding box center [531, 76] width 430 height 29
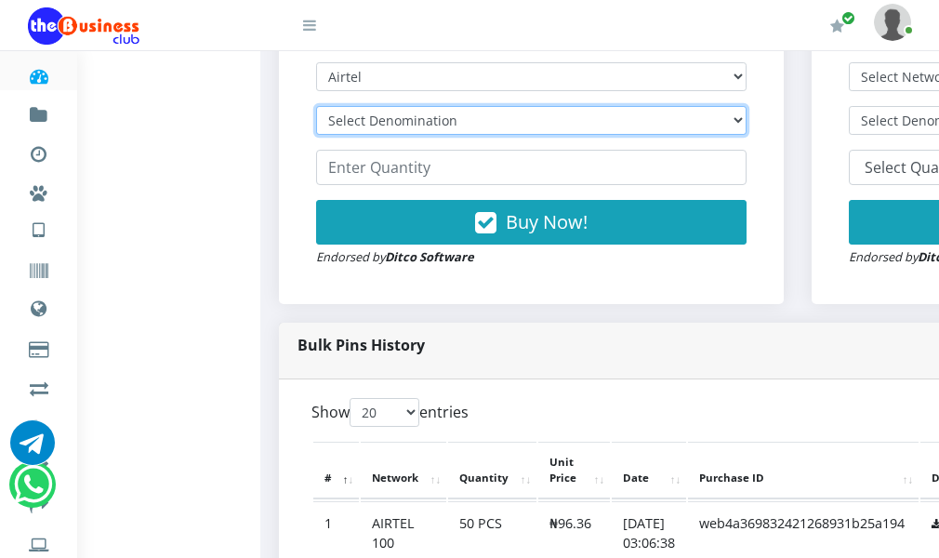
click at [385, 135] on select "Select Denomination" at bounding box center [531, 120] width 430 height 29
click at [393, 135] on select "Select Denomination" at bounding box center [531, 120] width 430 height 29
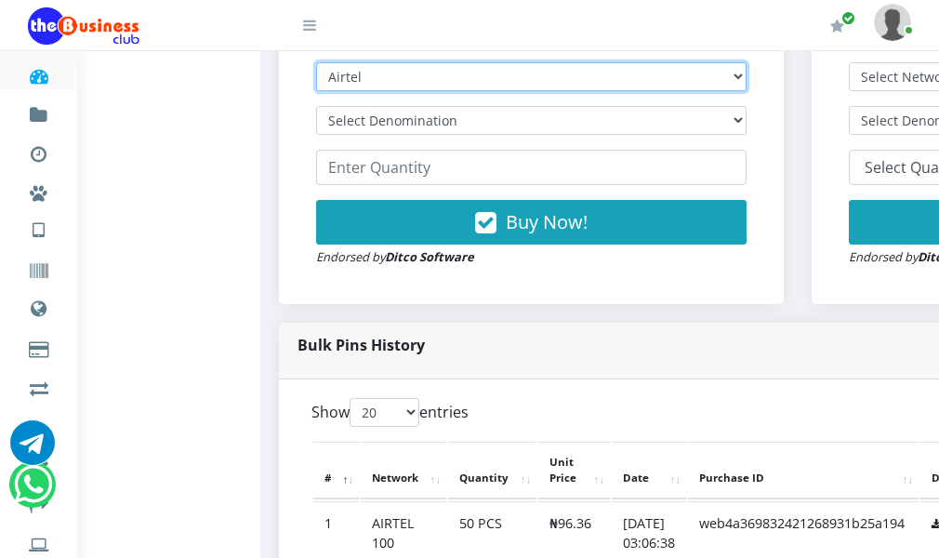
click at [394, 91] on select "Select Network MTN Globacom 9Mobile Airtel" at bounding box center [531, 76] width 430 height 29
click at [325, 91] on select "Select Network MTN Globacom 9Mobile Airtel" at bounding box center [531, 76] width 430 height 29
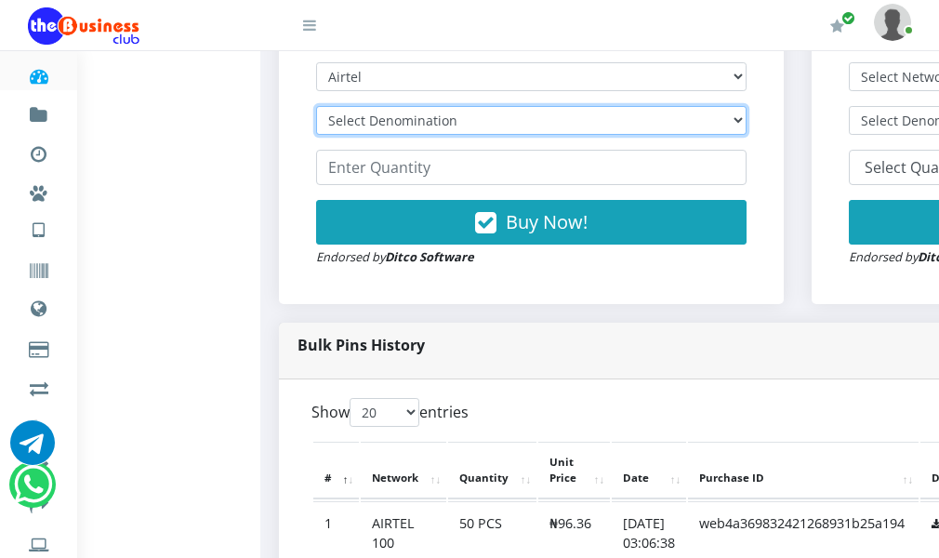
click at [395, 135] on select "Select Denomination" at bounding box center [531, 120] width 430 height 29
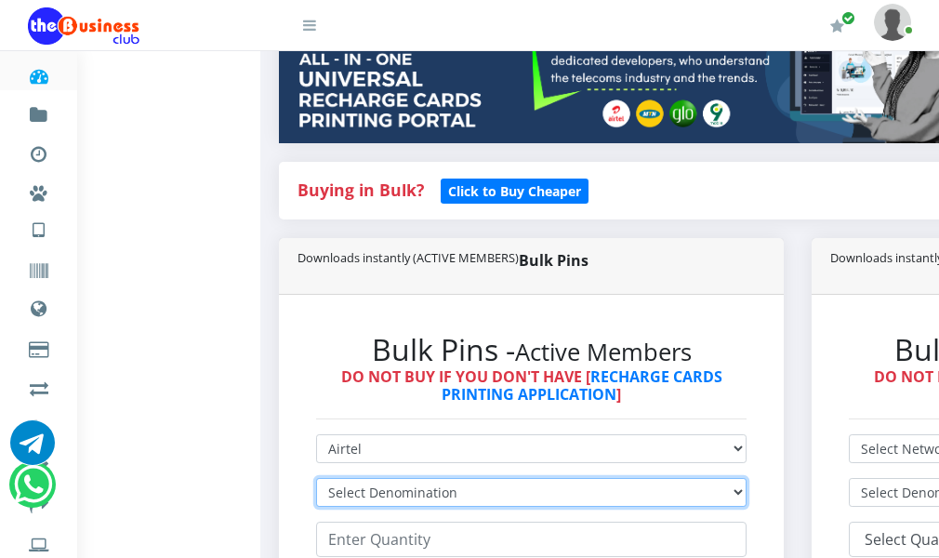
scroll to position [558, 0]
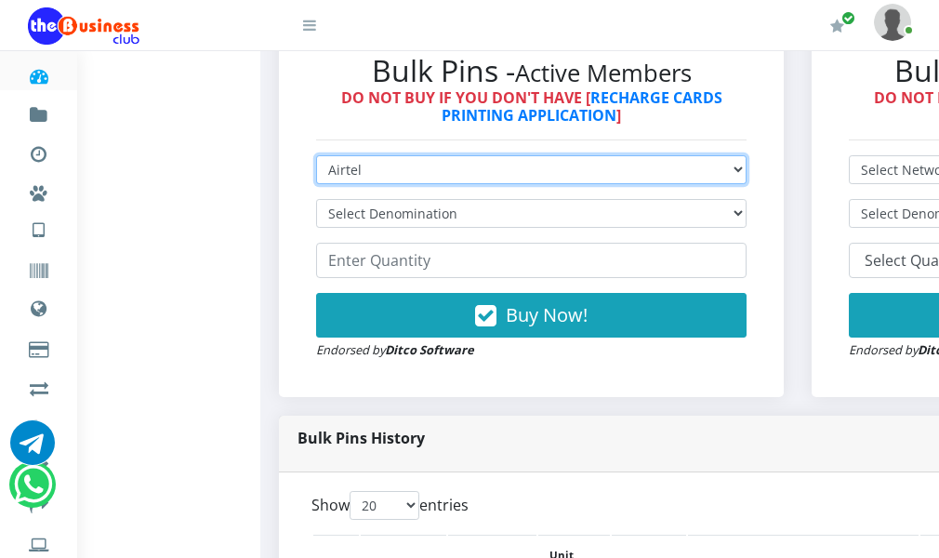
click at [416, 184] on select "Select Network MTN Globacom 9Mobile Airtel" at bounding box center [531, 169] width 430 height 29
select select "MTN"
click at [325, 184] on select "Select Network MTN Globacom 9Mobile Airtel" at bounding box center [531, 169] width 430 height 29
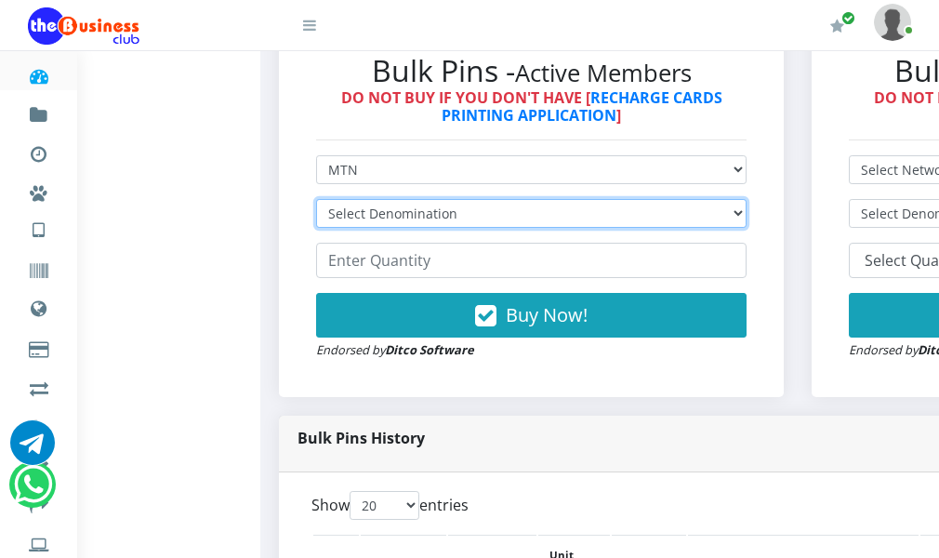
click at [405, 228] on select "Select Denomination" at bounding box center [531, 213] width 430 height 29
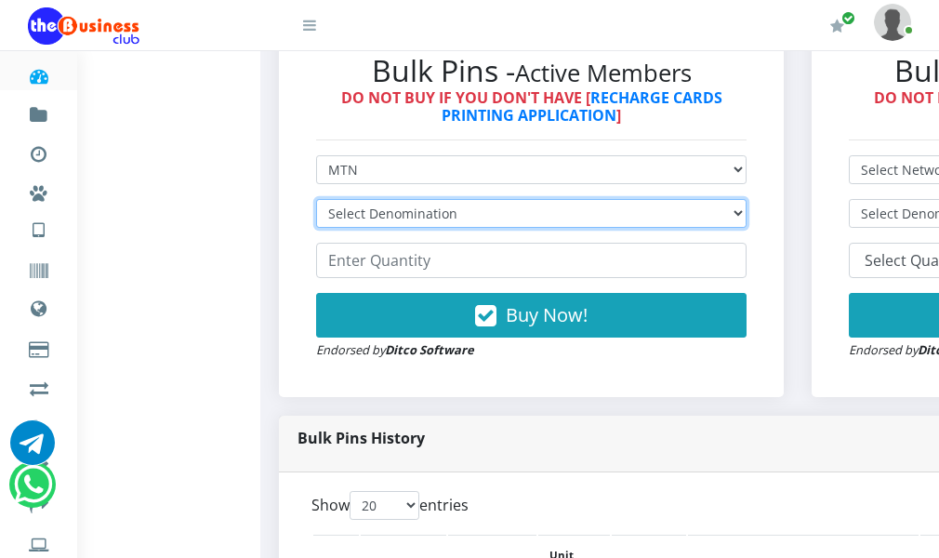
click at [405, 228] on select "Select Denomination" at bounding box center [531, 213] width 430 height 29
click at [414, 228] on select "Select Denomination" at bounding box center [531, 213] width 430 height 29
select select "193.88-200"
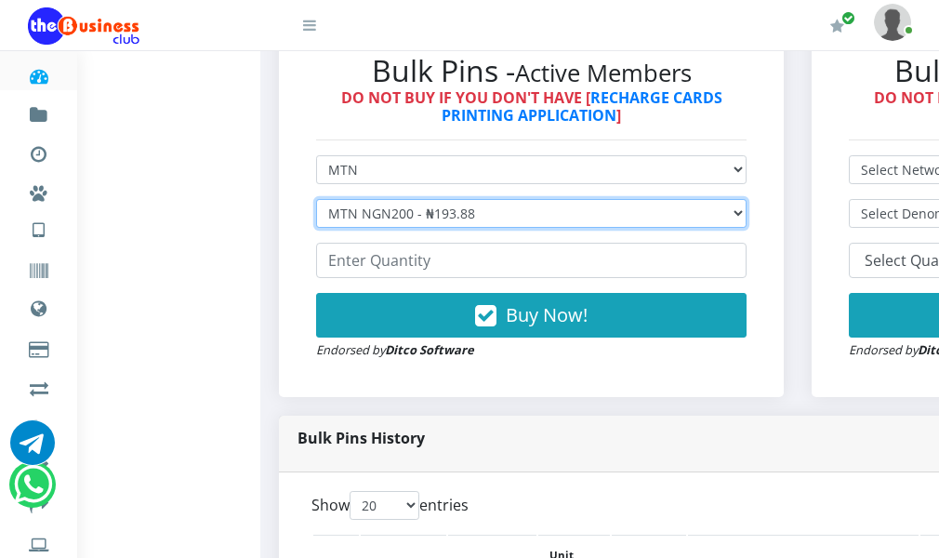
click at [325, 228] on select "Select Denomination MTN NGN100 - ₦96.94 MTN NGN200 - ₦193.88 MTN NGN400 - ₦387.…" at bounding box center [531, 213] width 430 height 29
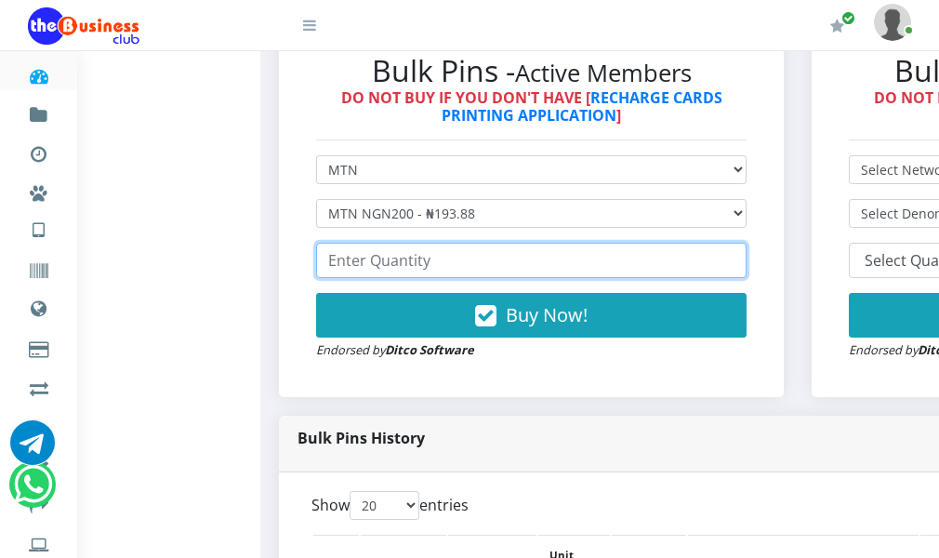
click at [438, 278] on input "number" at bounding box center [531, 260] width 430 height 35
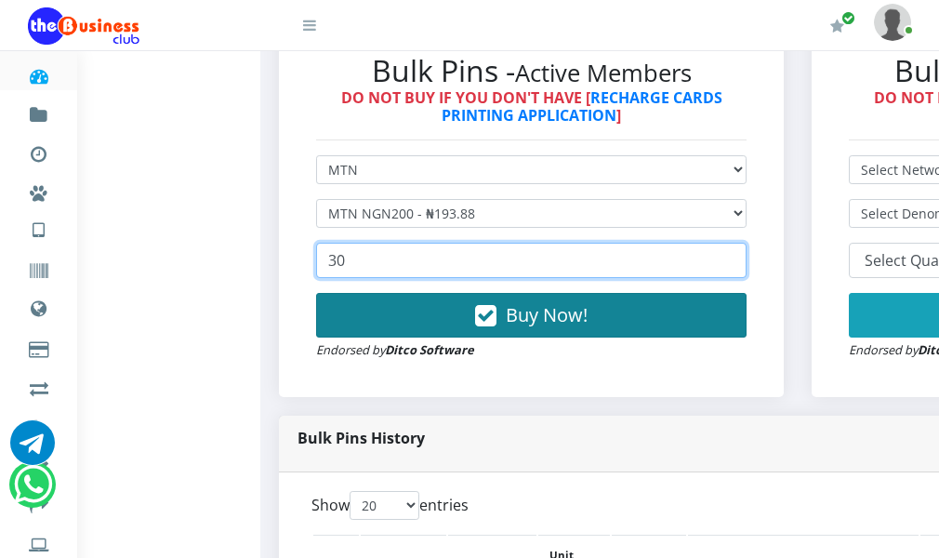
type input "30"
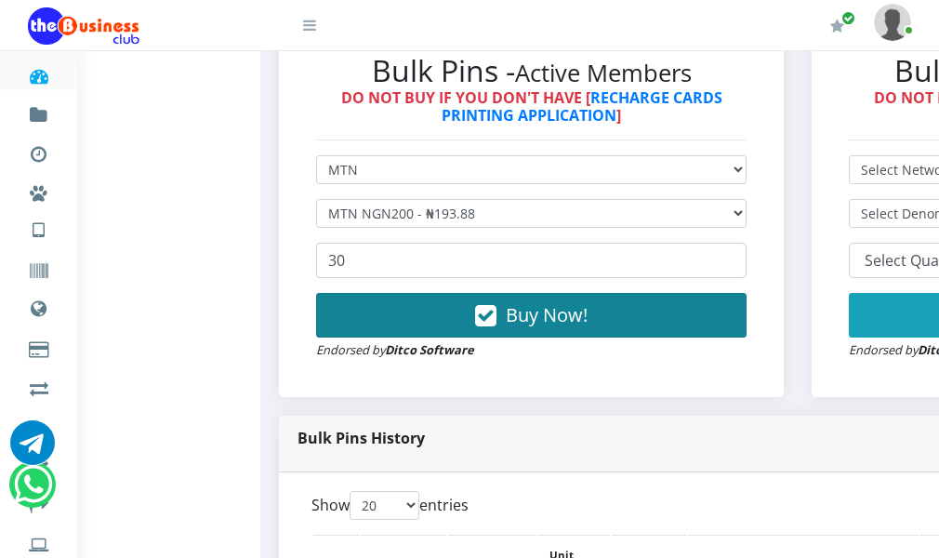
click at [448, 337] on button "Buy Now!" at bounding box center [531, 315] width 430 height 45
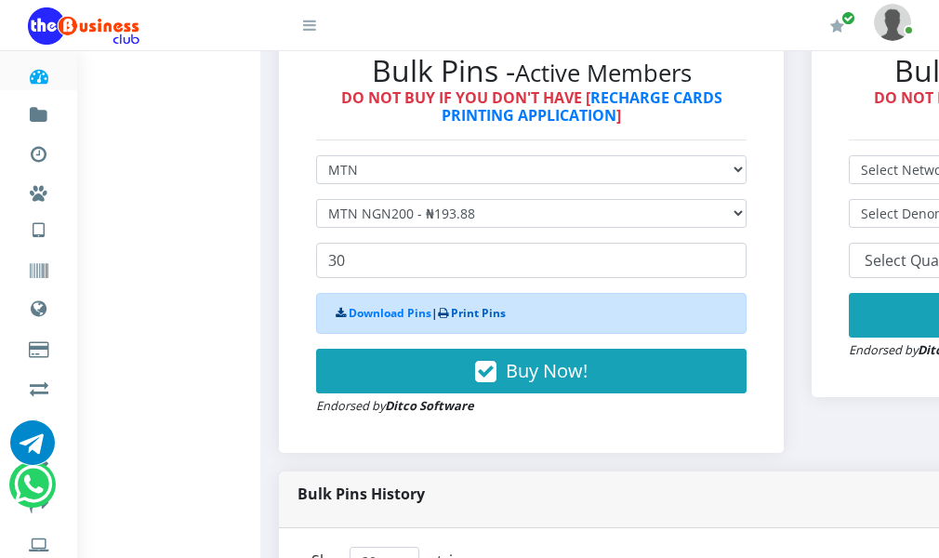
click at [471, 321] on link "Print Pins" at bounding box center [478, 313] width 55 height 16
click at [474, 321] on link "Print Pins" at bounding box center [478, 313] width 55 height 16
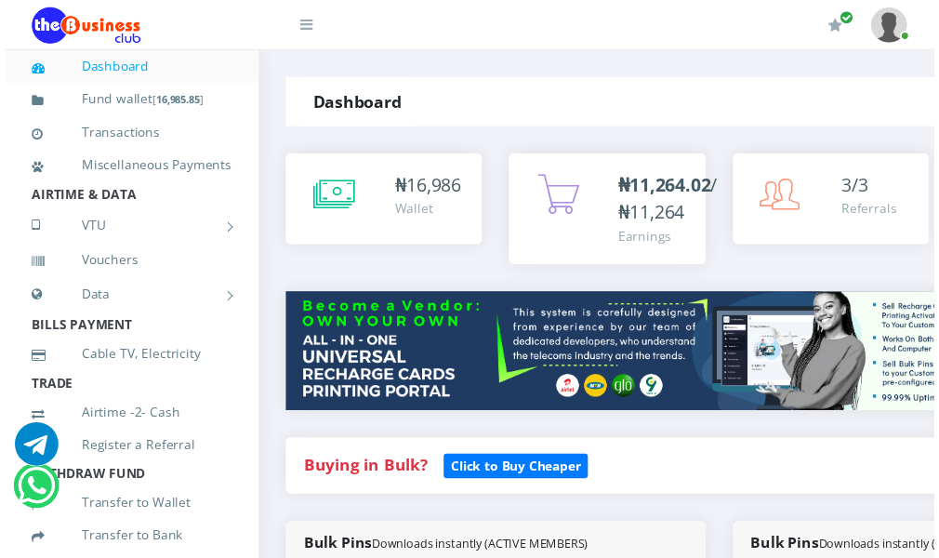
scroll to position [538, 0]
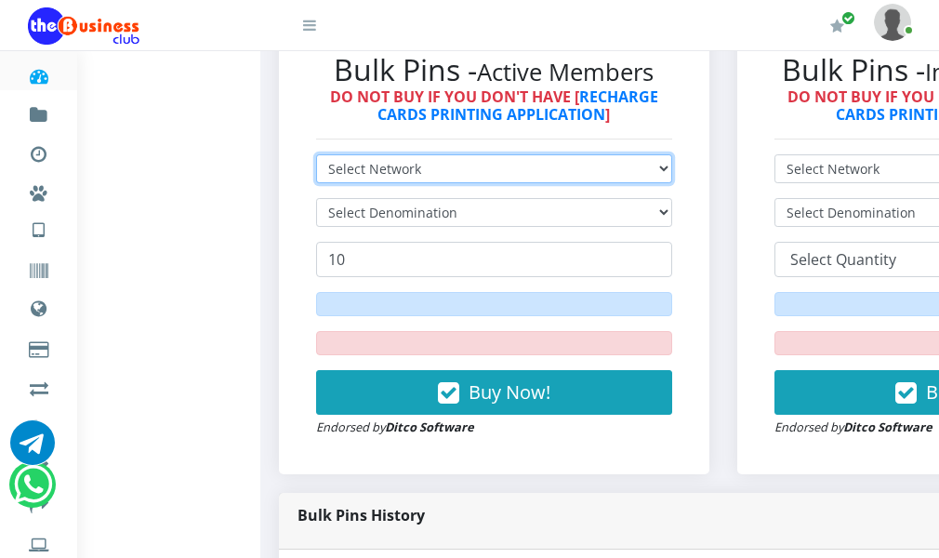
click at [644, 183] on select "Select Network MTN Globacom 9Mobile Airtel" at bounding box center [494, 168] width 356 height 29
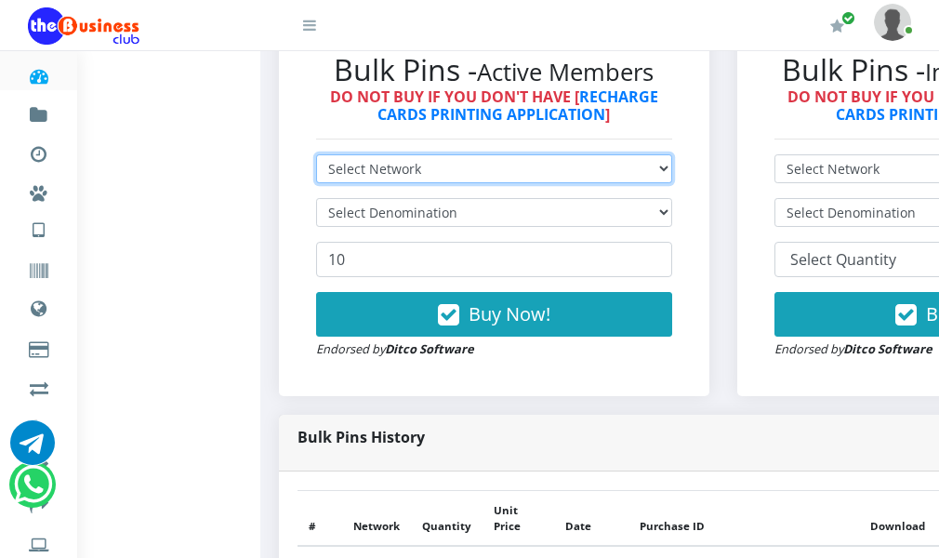
select select "Airtel"
click at [325, 183] on select "Select Network MTN Globacom 9Mobile Airtel" at bounding box center [494, 168] width 356 height 29
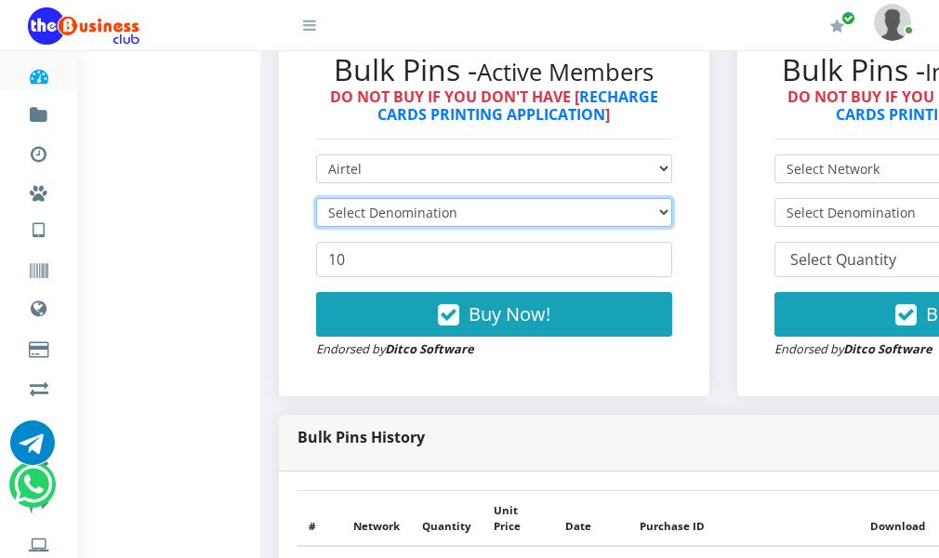
click at [430, 227] on select "Select Denomination" at bounding box center [494, 212] width 356 height 29
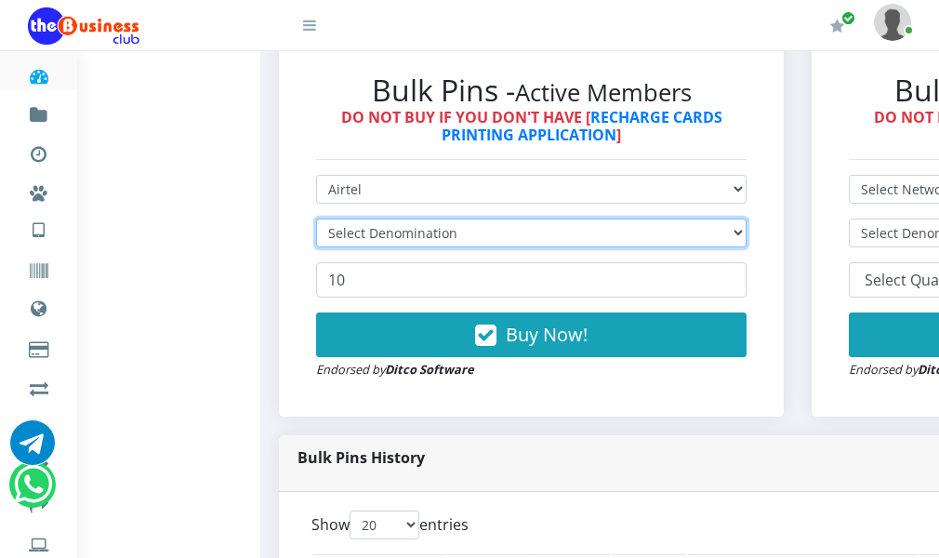
type input "30"
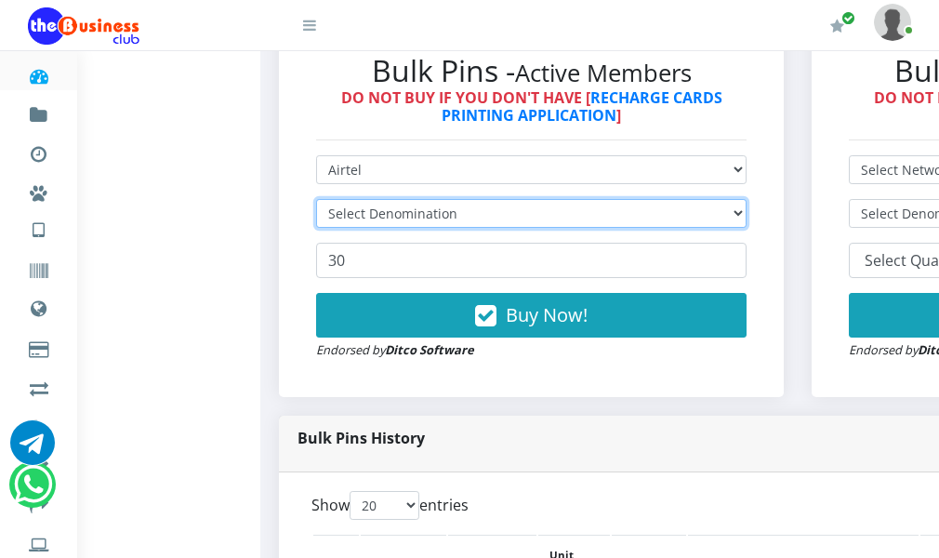
scroll to position [0, 0]
select select "192.72-200"
click at [325, 228] on select "Select Denomination Airtel NGN100 - ₦96.36 Airtel NGN200 - ₦192.72 Airtel NGN50…" at bounding box center [531, 213] width 430 height 29
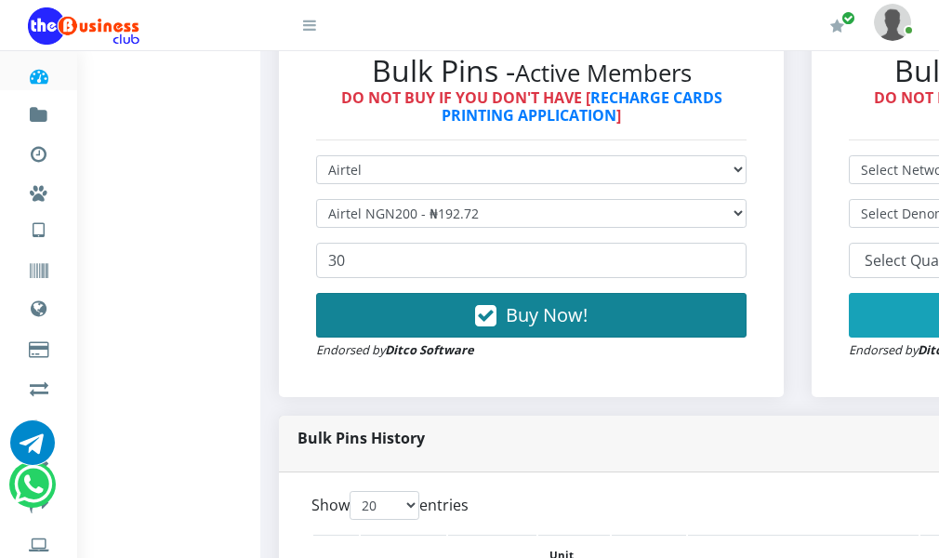
click at [453, 337] on button "Buy Now!" at bounding box center [531, 315] width 430 height 45
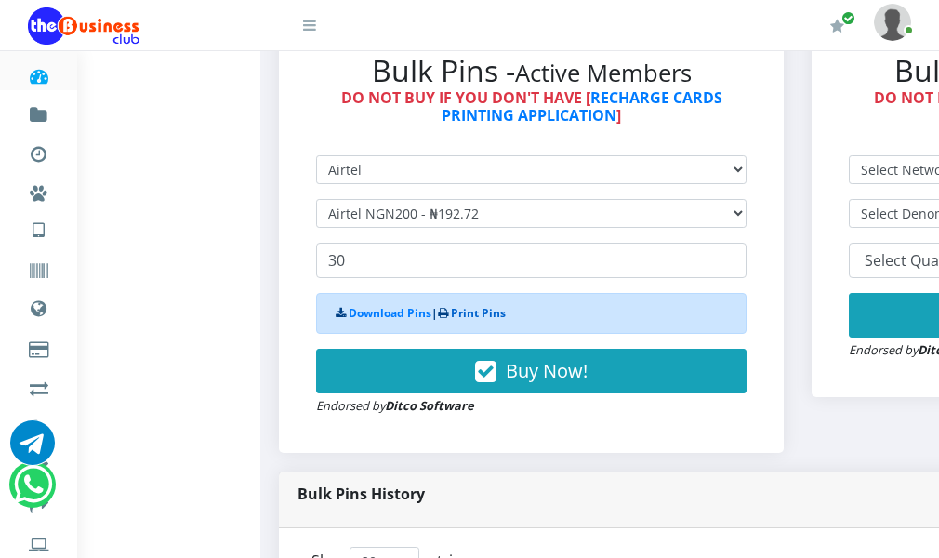
click at [470, 321] on link "Print Pins" at bounding box center [478, 313] width 55 height 16
